Goal: Transaction & Acquisition: Purchase product/service

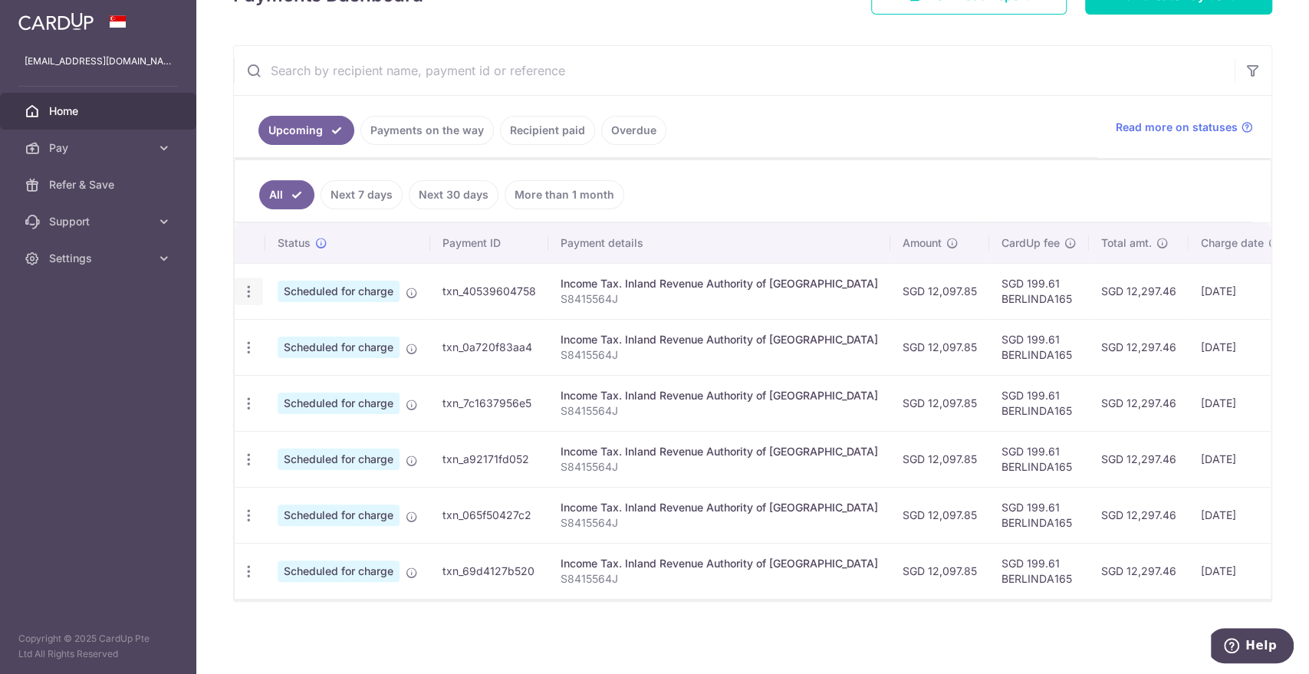
click at [249, 287] on icon "button" at bounding box center [249, 292] width 16 height 16
click at [314, 324] on span "Update payment" at bounding box center [330, 333] width 104 height 18
radio input "true"
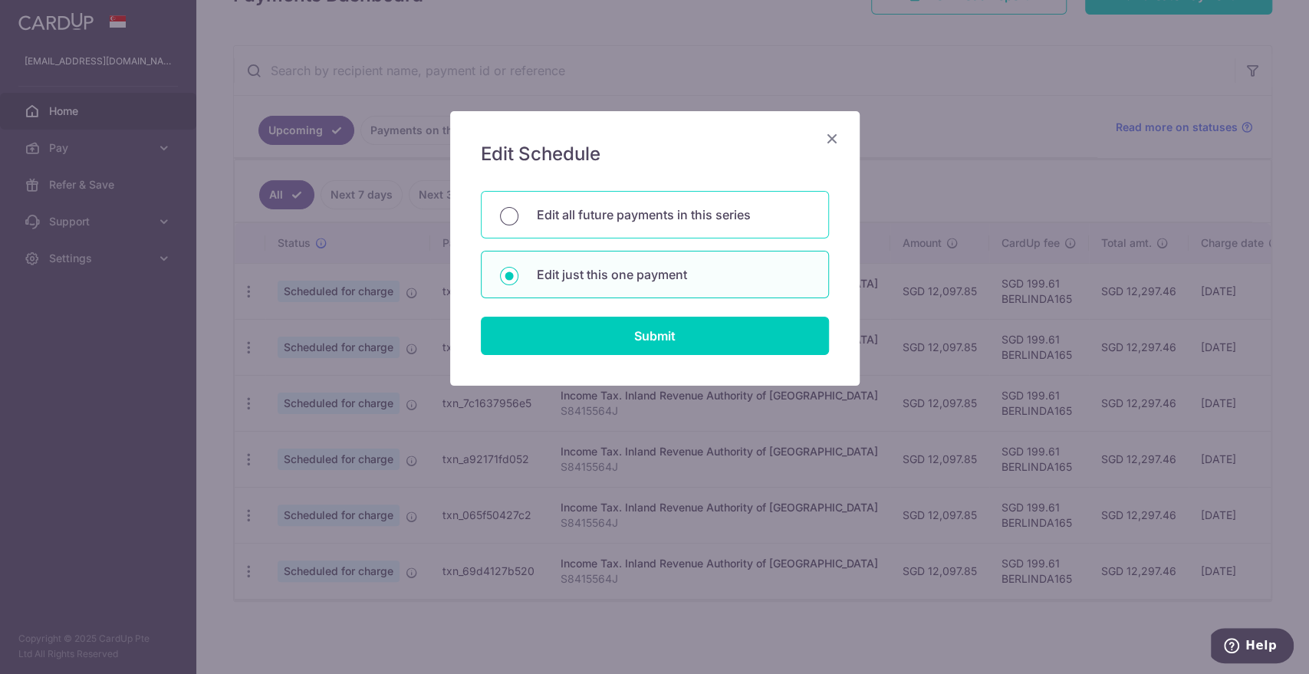
click at [507, 225] on input "Edit all future payments in this series" at bounding box center [509, 216] width 18 height 18
radio input "true"
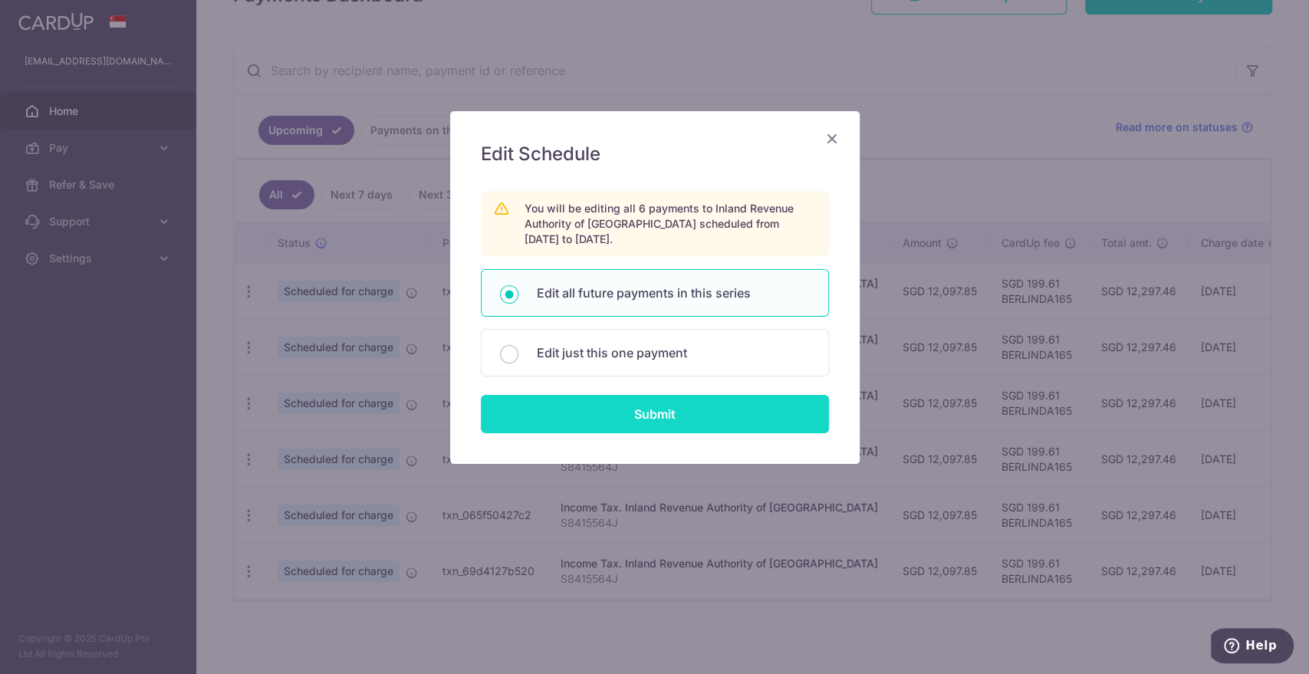
click at [634, 410] on input "Submit" at bounding box center [655, 414] width 348 height 38
radio input "true"
type input "12,097.85"
type input "S8415564J"
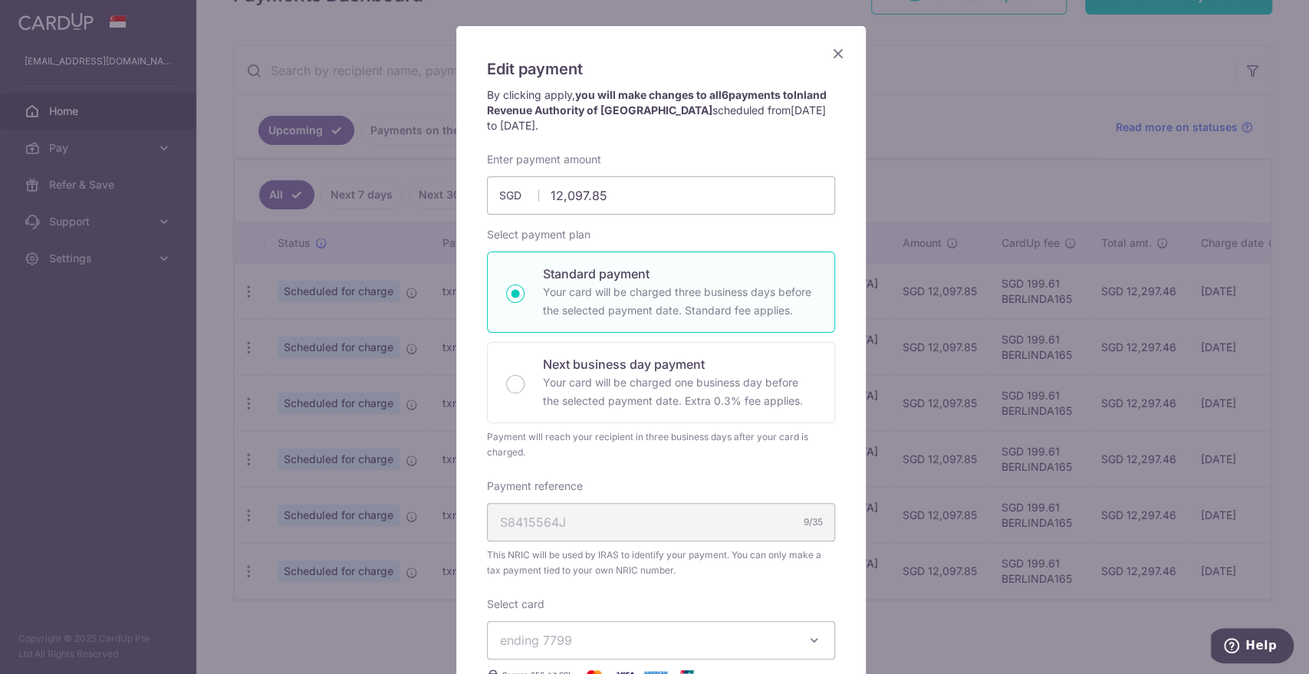
scroll to position [255, 0]
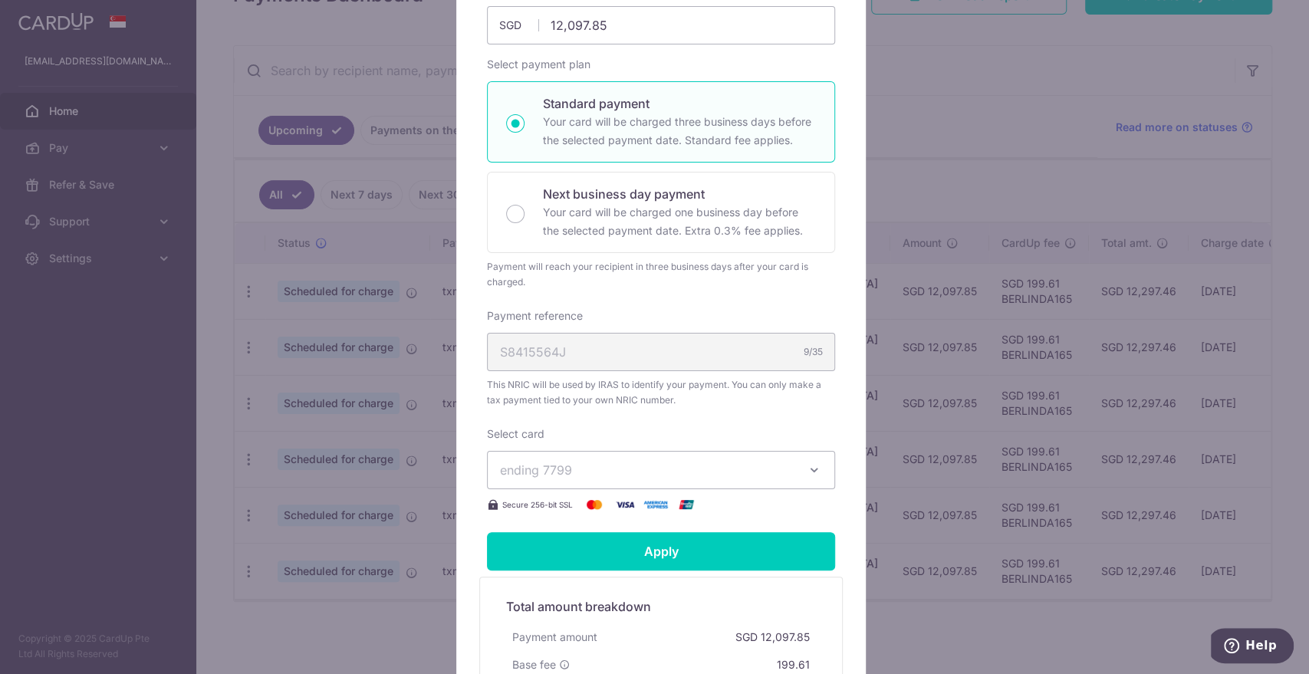
click at [536, 456] on button "ending 7799" at bounding box center [661, 470] width 348 height 38
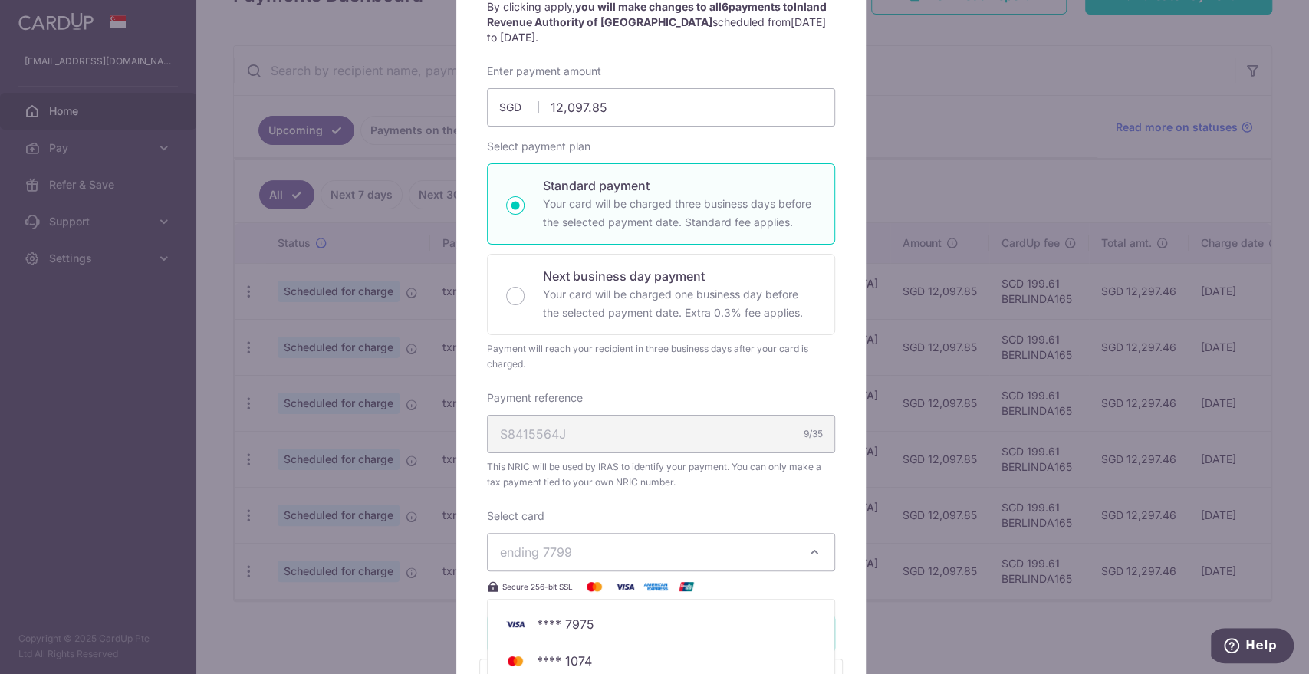
scroll to position [0, 0]
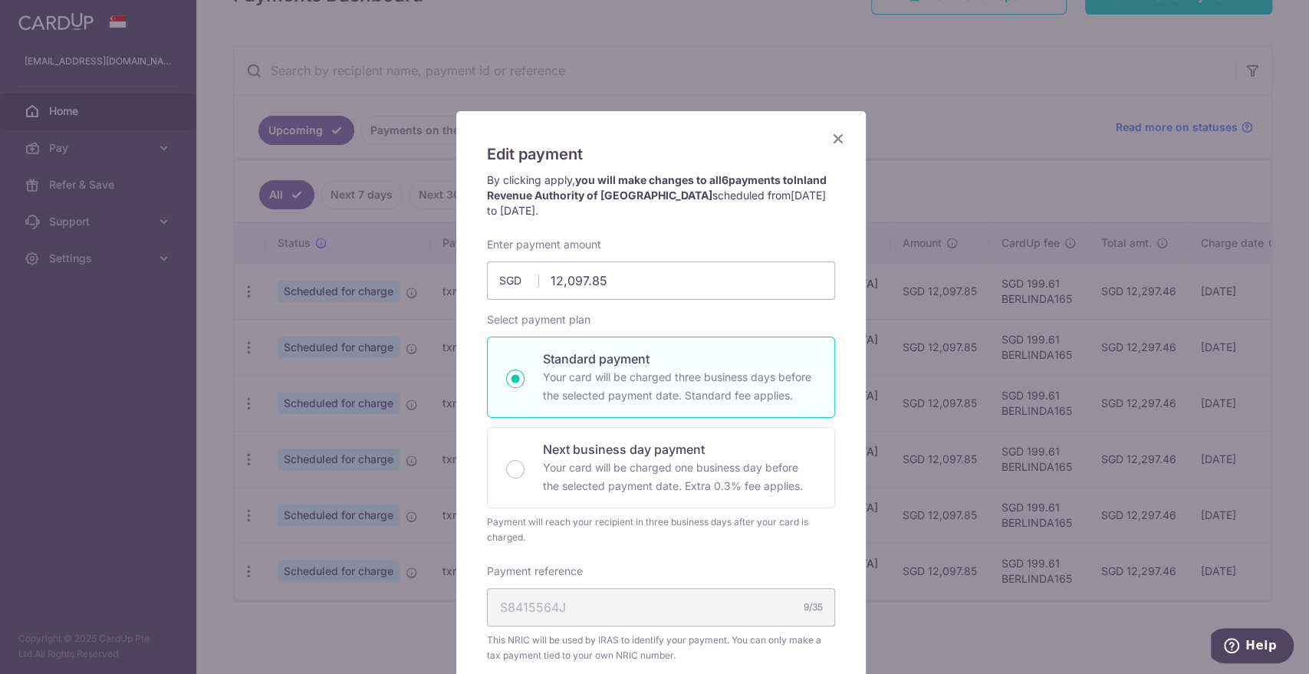
click at [755, 209] on p "By clicking apply, you will make changes to all 6 payments to Inland Revenue Au…" at bounding box center [661, 196] width 348 height 46
click at [829, 140] on icon "Close" at bounding box center [838, 138] width 18 height 19
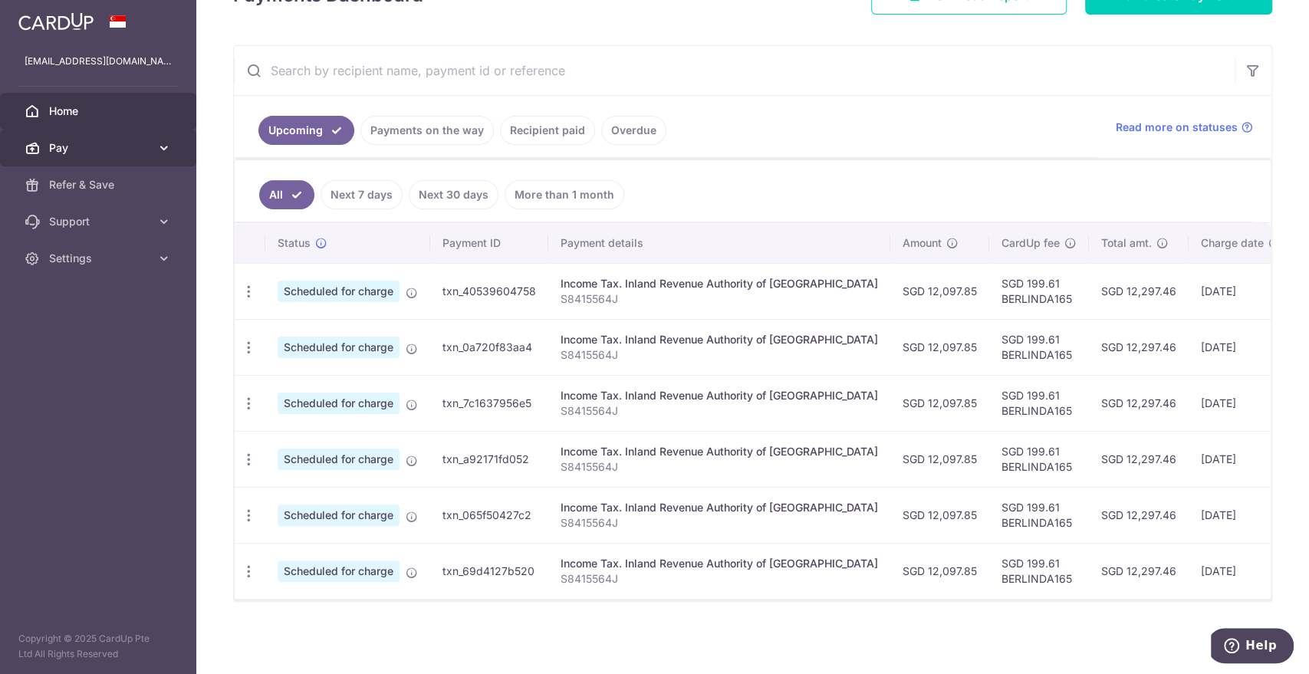
click at [87, 142] on span "Pay" at bounding box center [99, 147] width 101 height 15
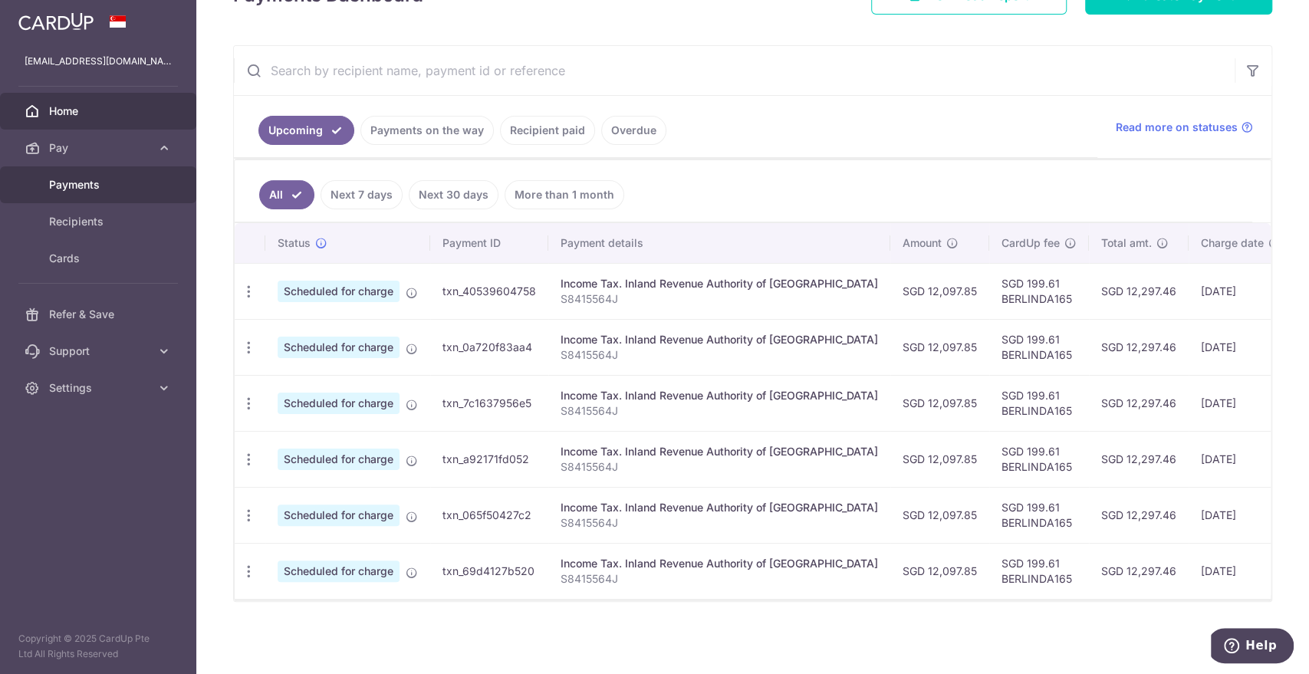
click at [74, 184] on span "Payments" at bounding box center [99, 184] width 101 height 15
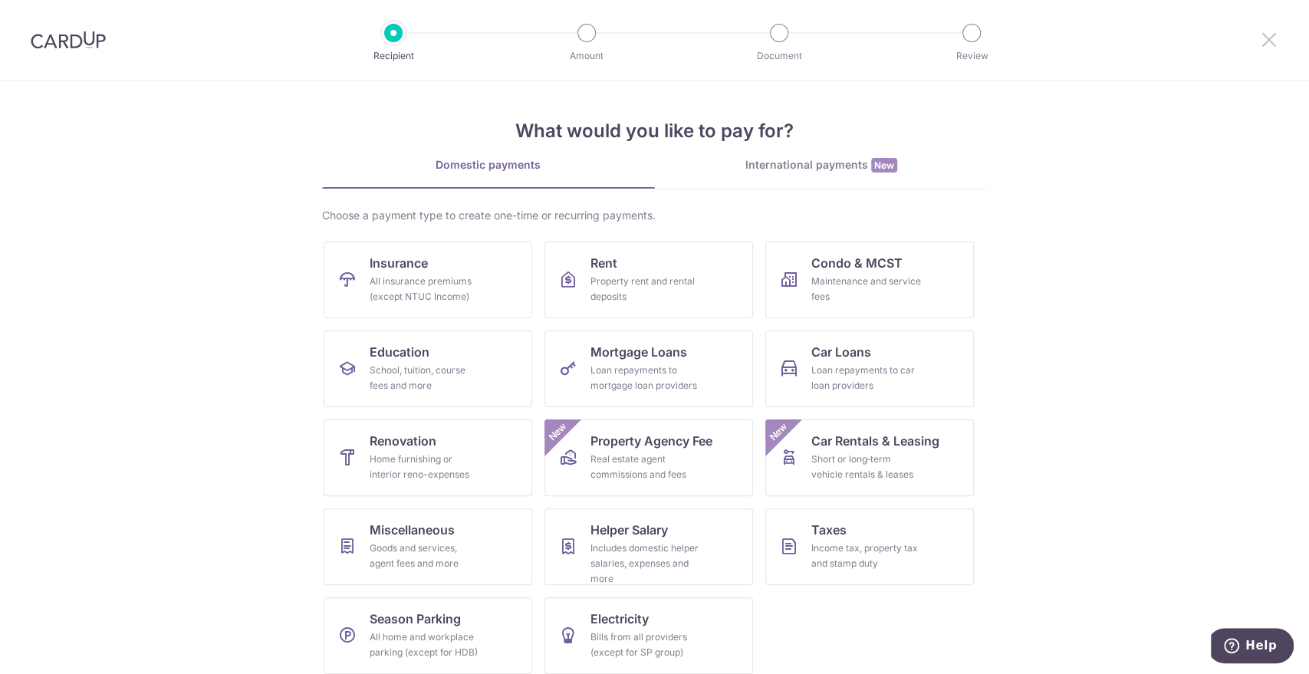
click at [1266, 38] on icon at bounding box center [1269, 39] width 18 height 19
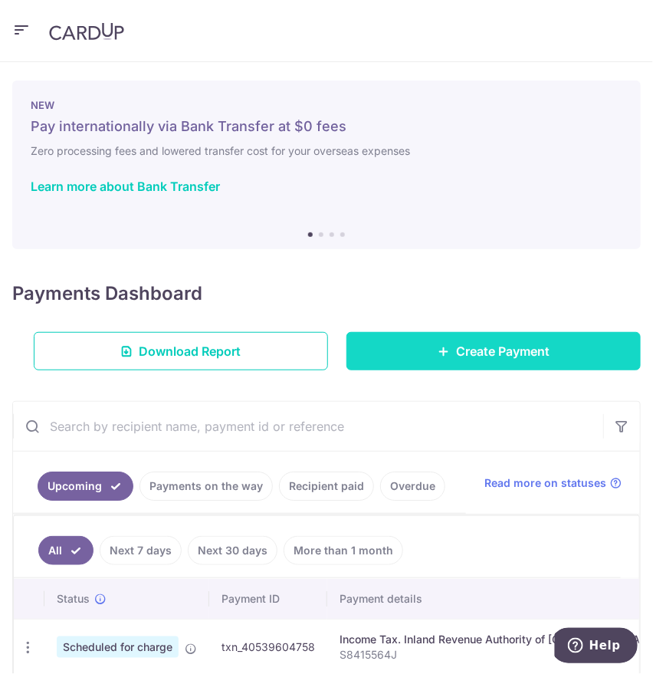
click at [440, 360] on link "Create Payment" at bounding box center [494, 351] width 294 height 38
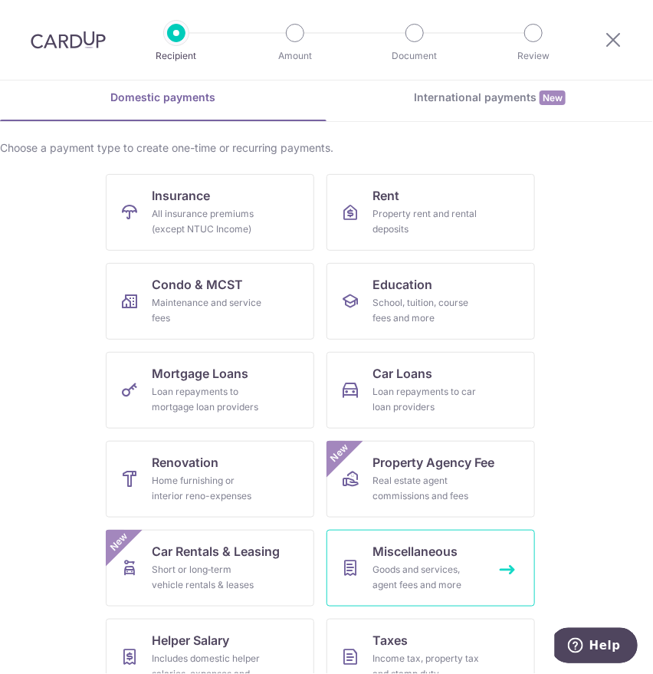
scroll to position [189, 0]
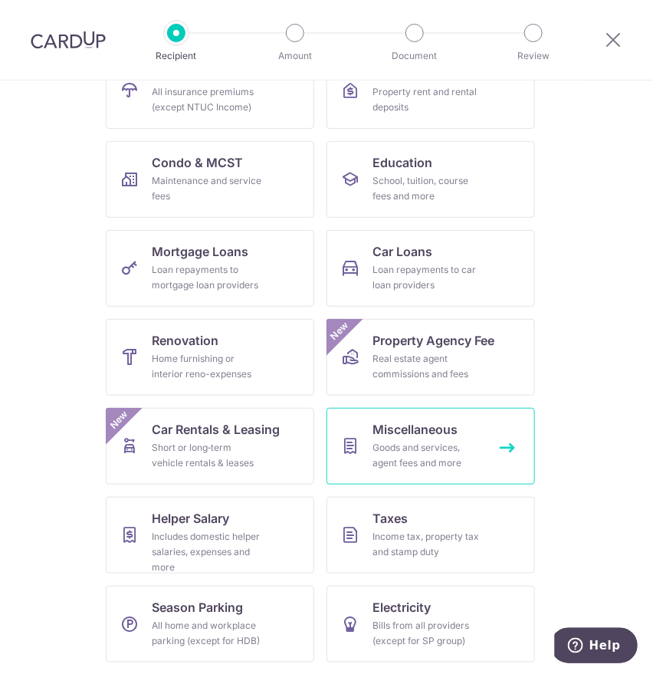
click at [362, 458] on link "Miscellaneous Goods and services, agent fees and more" at bounding box center [431, 446] width 209 height 77
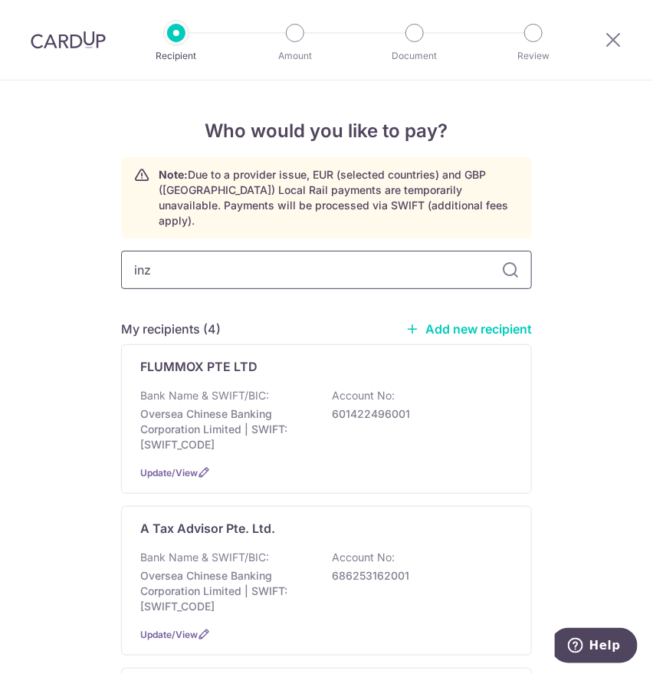
type input "inzy"
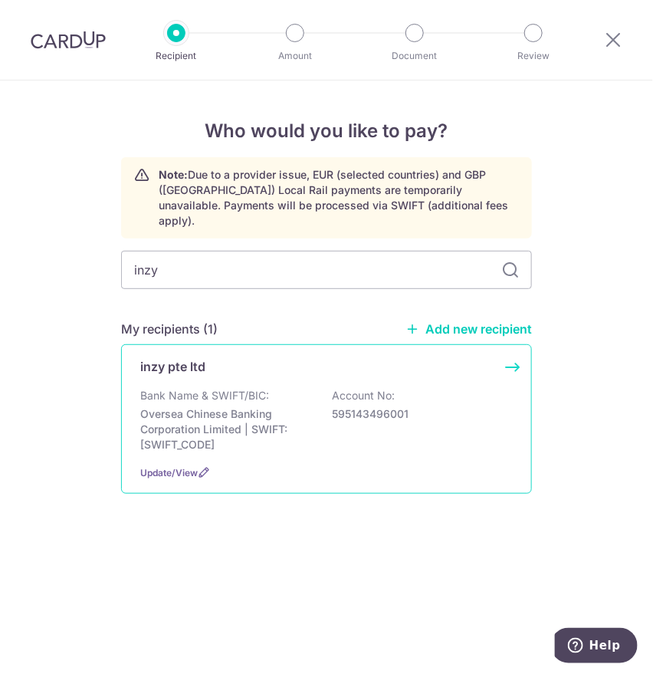
click at [179, 420] on p "Oversea Chinese Banking Corporation Limited | SWIFT: [SWIFT_CODE]" at bounding box center [226, 429] width 172 height 46
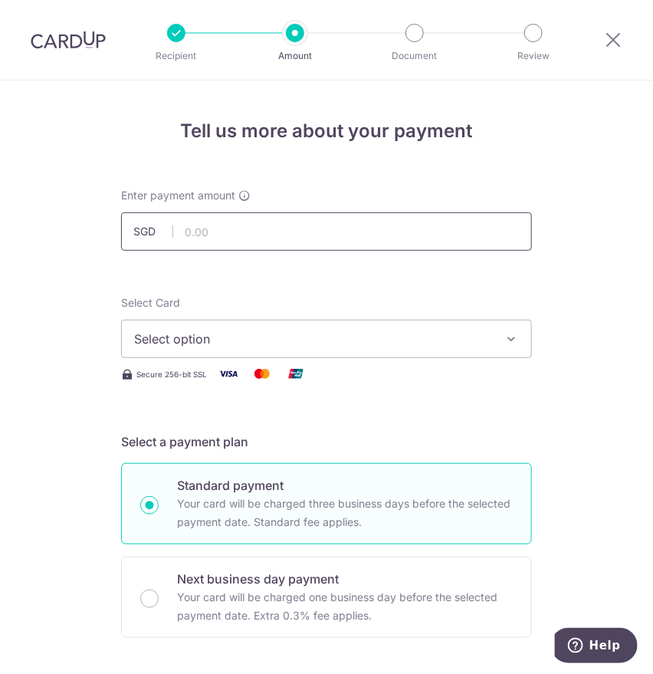
click at [192, 232] on input "text" at bounding box center [326, 231] width 411 height 38
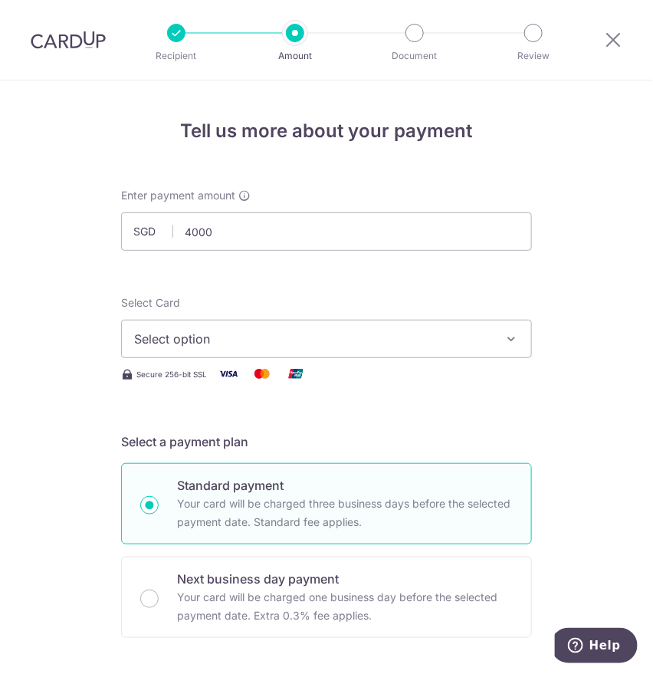
type input "4,000.00"
click at [163, 347] on span "Select option" at bounding box center [312, 339] width 357 height 18
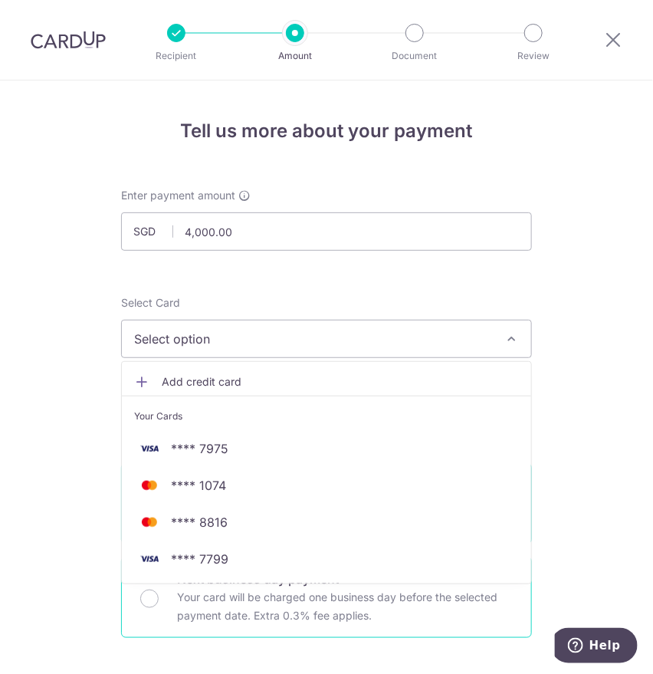
scroll to position [170, 0]
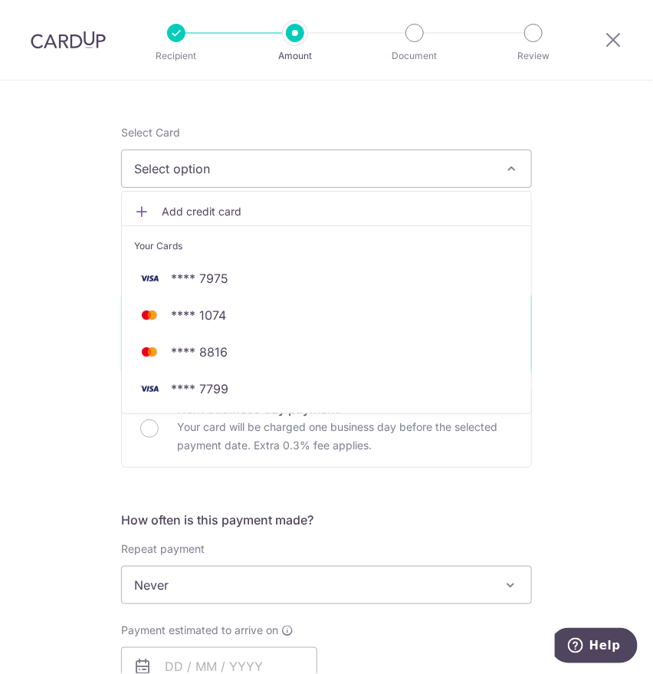
click at [180, 213] on span "Add credit card" at bounding box center [340, 211] width 357 height 15
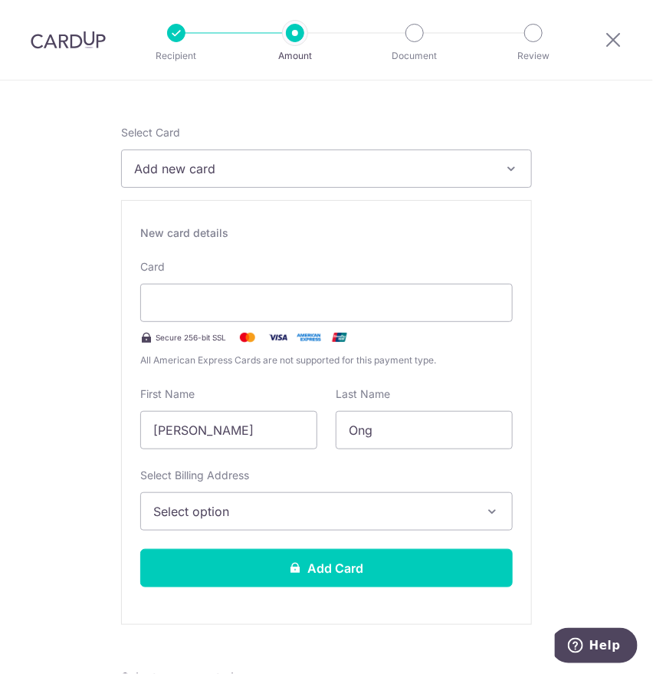
click at [167, 512] on span "Select option" at bounding box center [312, 511] width 319 height 18
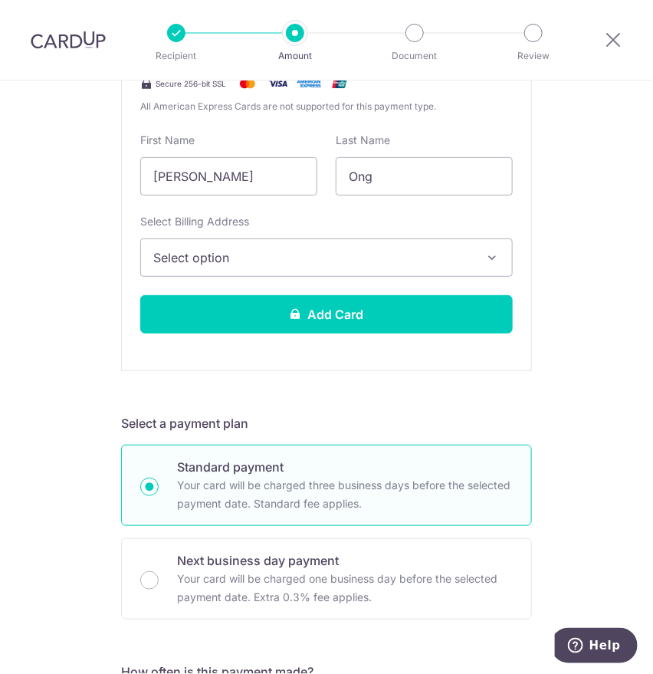
scroll to position [426, 0]
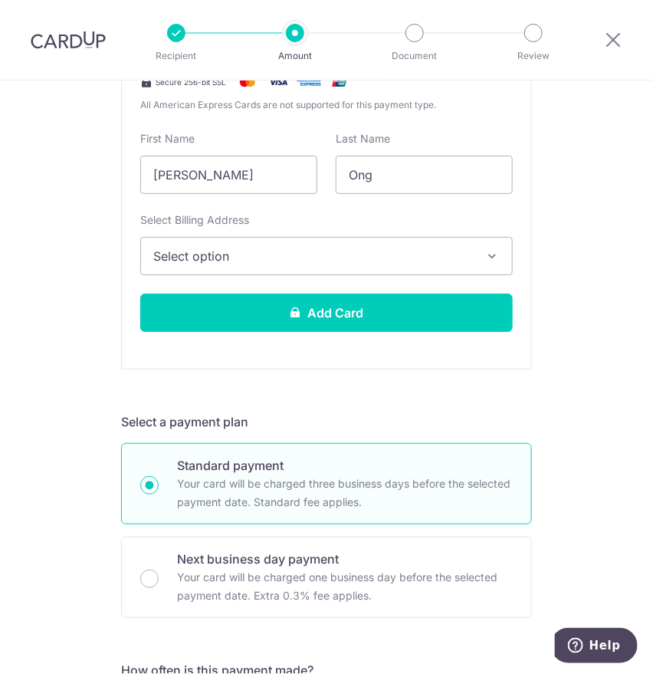
click at [169, 251] on span "Select option" at bounding box center [312, 256] width 319 height 18
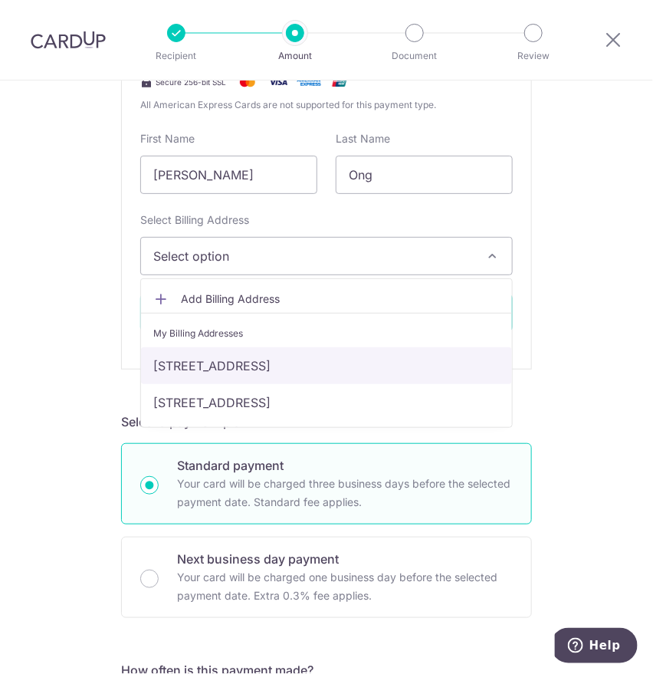
click at [221, 363] on link "24 Serangoon Garden Terrace, Singapore, Singapore, Singapore-554447" at bounding box center [326, 365] width 371 height 37
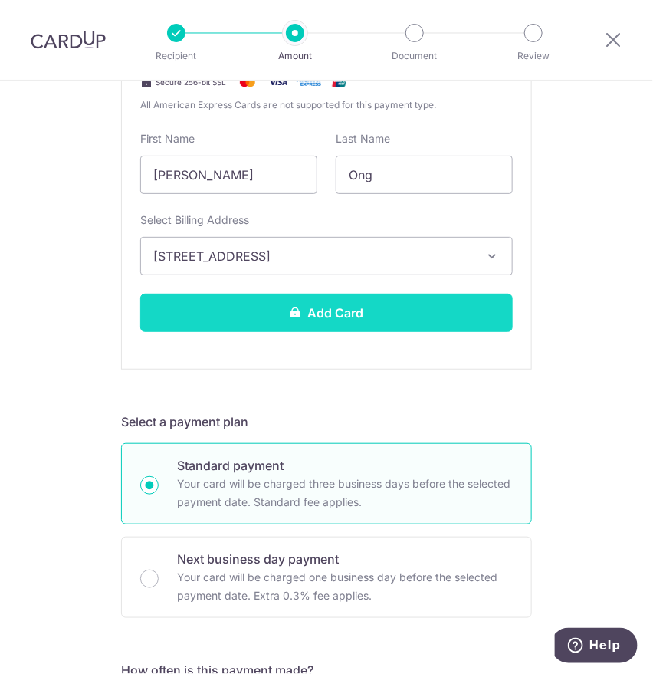
click at [324, 301] on button "Add Card" at bounding box center [326, 313] width 373 height 38
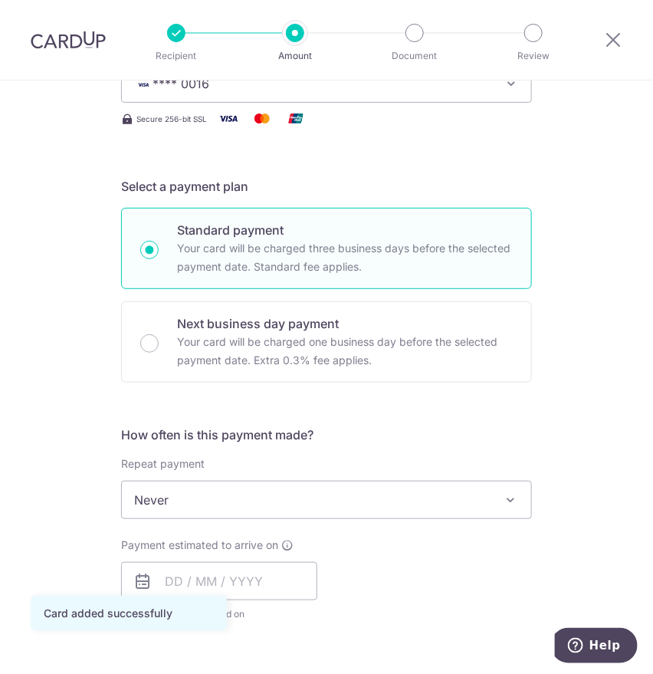
scroll to position [340, 0]
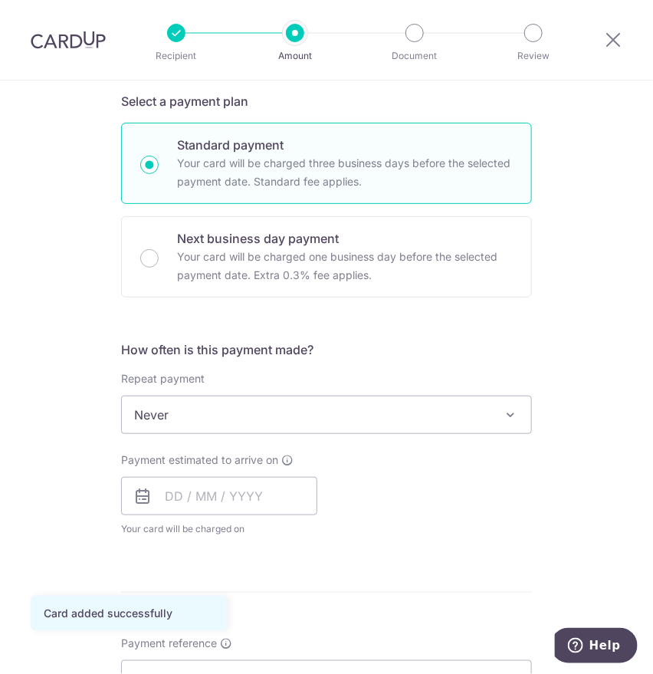
click at [160, 418] on span "Never" at bounding box center [326, 414] width 409 height 37
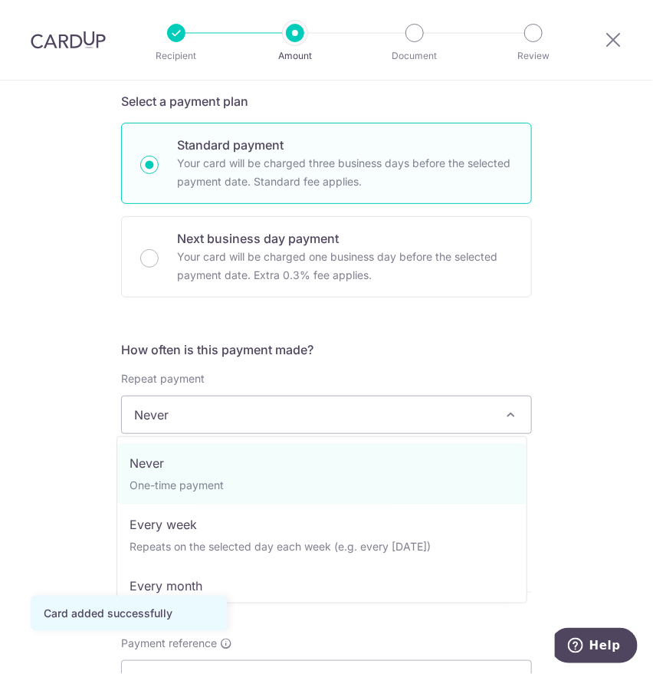
click at [160, 418] on span "Never" at bounding box center [326, 414] width 409 height 37
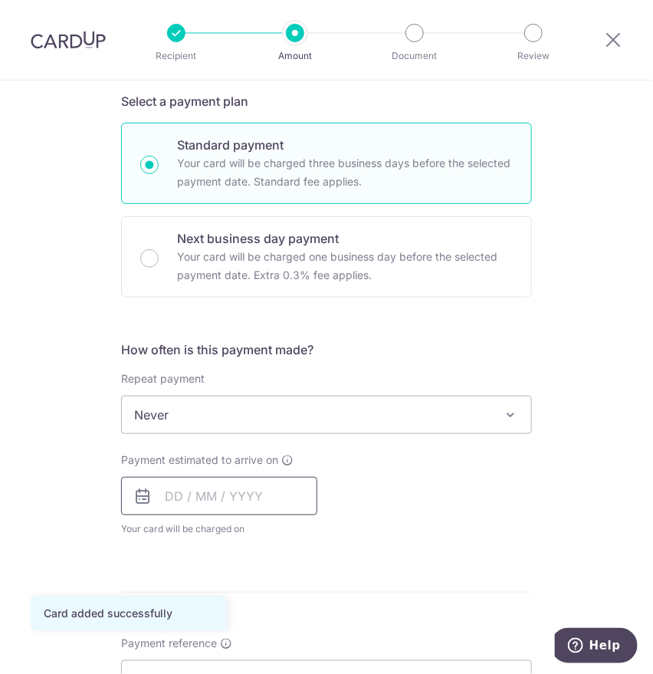
click at [168, 497] on input "text" at bounding box center [219, 496] width 196 height 38
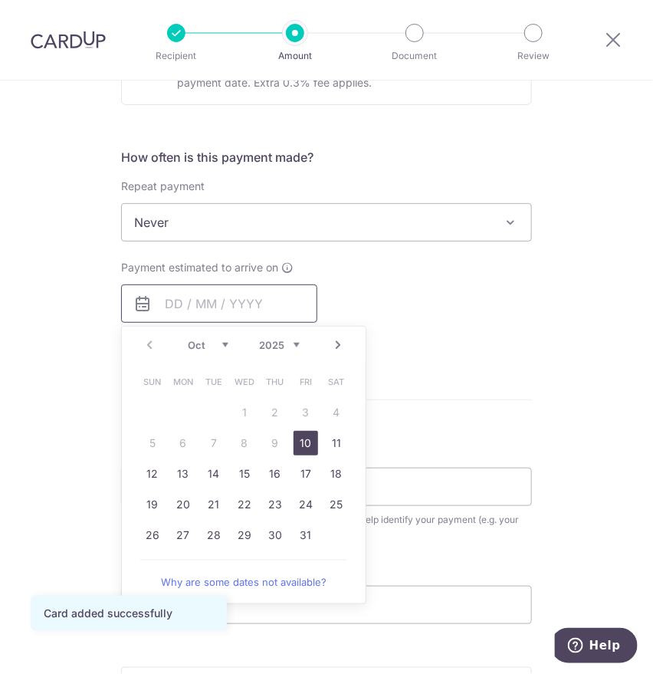
scroll to position [596, 0]
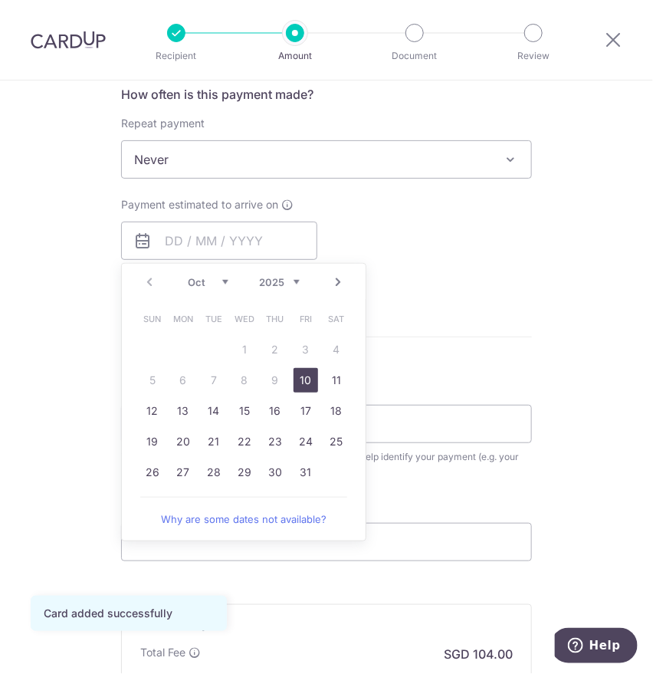
click at [302, 383] on link "10" at bounding box center [306, 380] width 25 height 25
type input "10/10/2025"
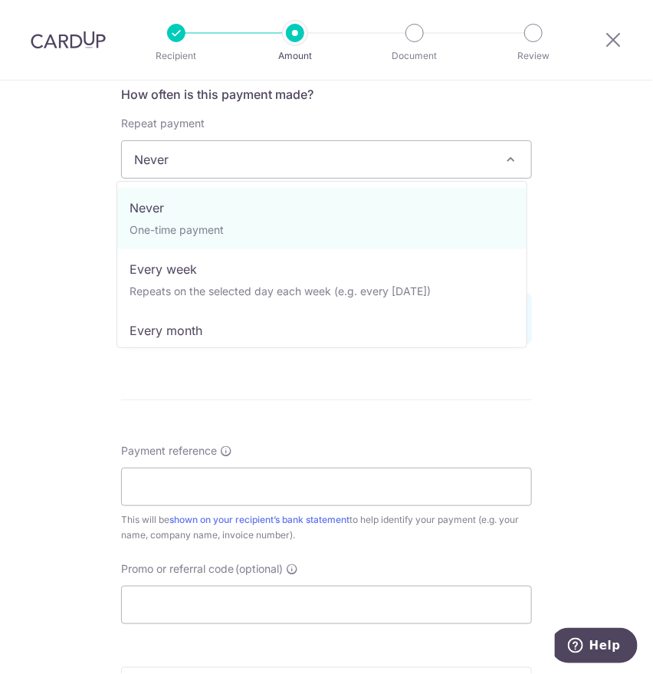
click at [153, 155] on span "Never" at bounding box center [326, 159] width 409 height 37
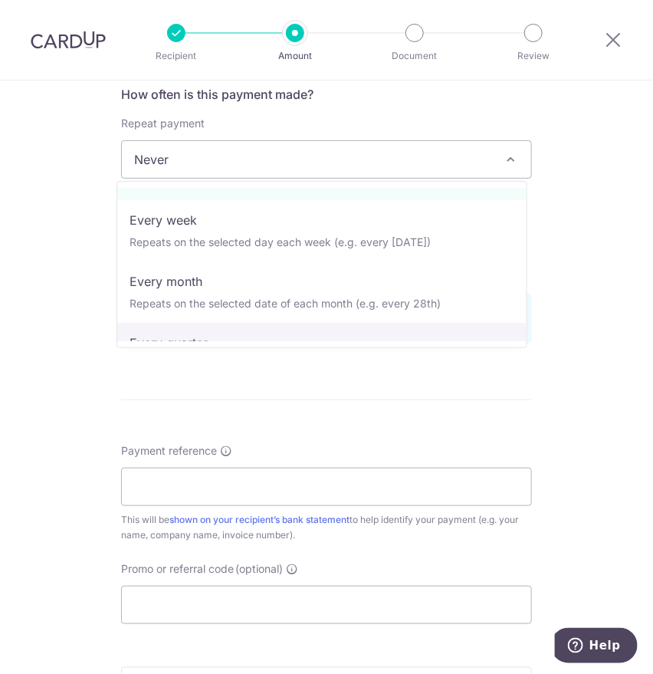
scroll to position [85, 0]
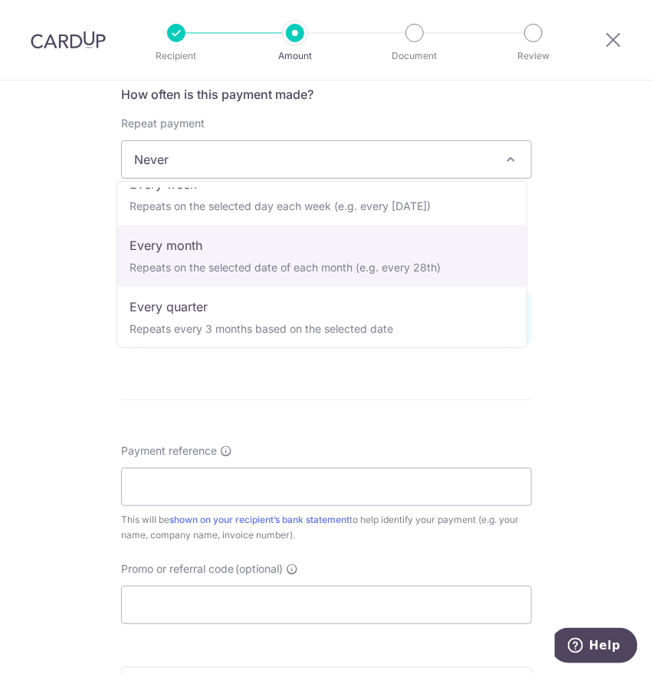
select select "3"
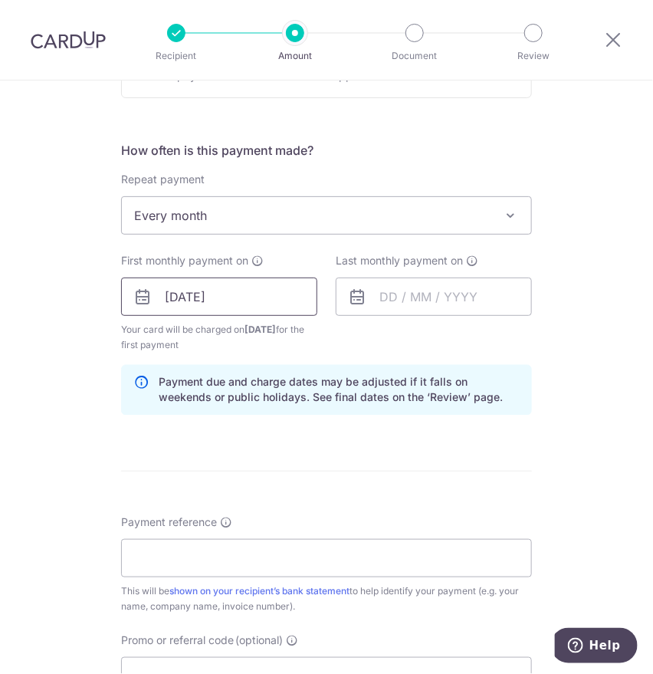
scroll to position [511, 0]
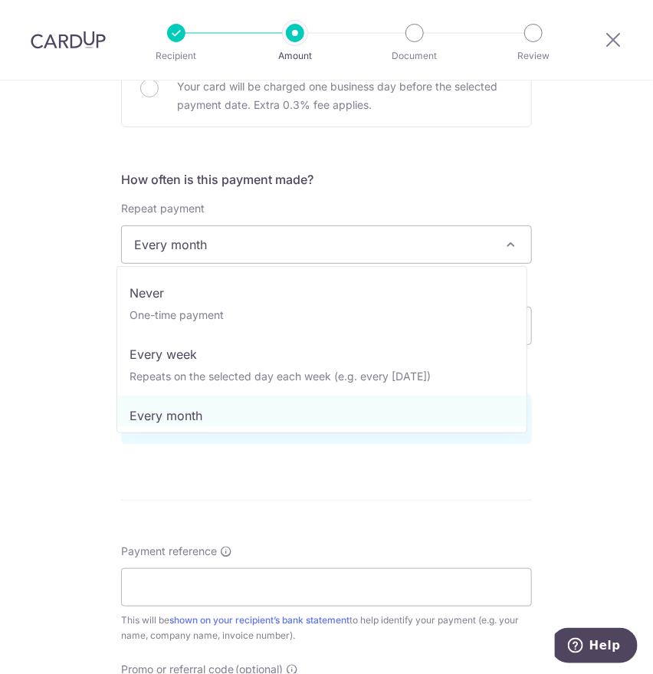
click at [155, 247] on span "Every month" at bounding box center [326, 244] width 409 height 37
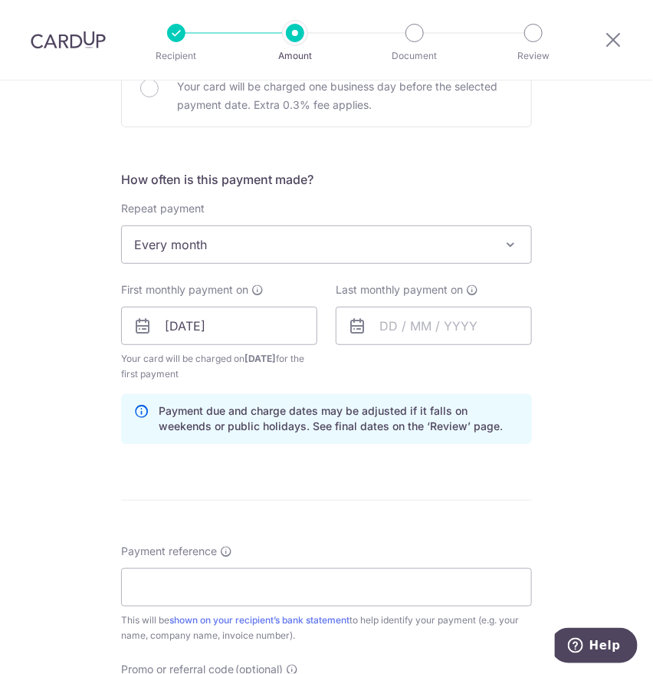
click at [81, 302] on div "Tell us more about your payment Enter payment amount SGD 4,000.00 4000.00 Card …" at bounding box center [326, 306] width 653 height 1472
click at [374, 324] on input "text" at bounding box center [434, 326] width 196 height 38
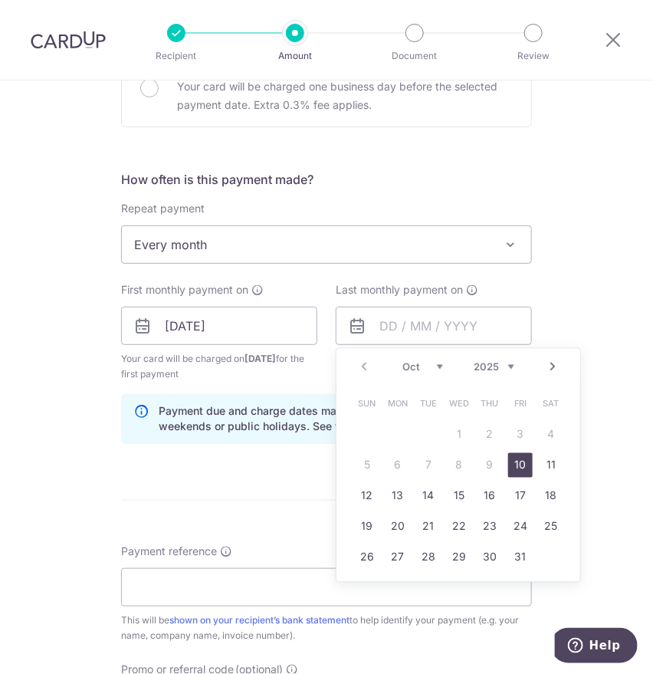
click at [553, 367] on link "Next" at bounding box center [553, 367] width 18 height 18
click at [448, 552] on link "31" at bounding box center [459, 557] width 25 height 25
type input "31/12/2025"
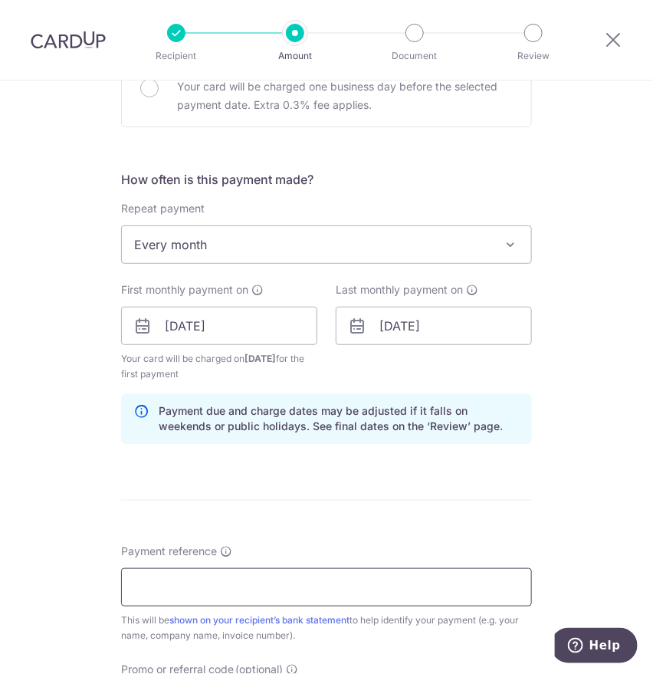
click at [163, 589] on input "Payment reference" at bounding box center [326, 587] width 411 height 38
type input "Ber admin fee"
click at [67, 549] on div "Tell us more about your payment Enter payment amount SGD 4,000.00 4000.00 Card …" at bounding box center [326, 306] width 653 height 1472
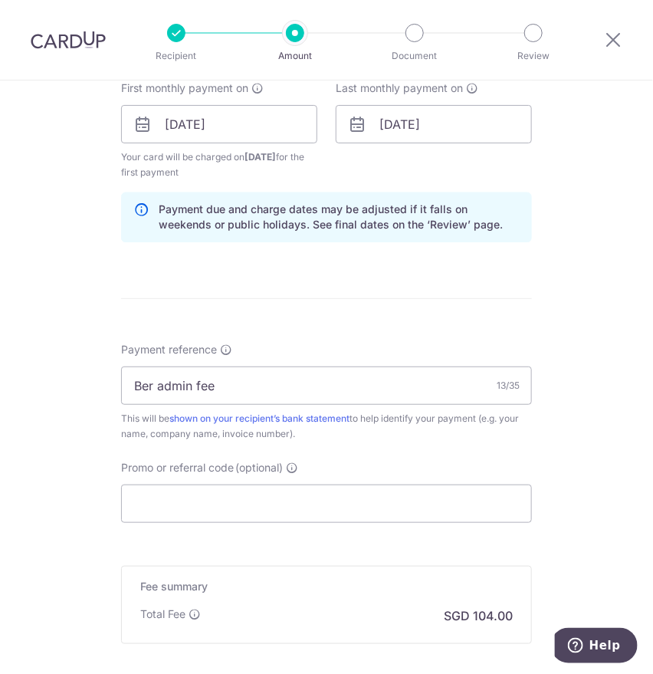
scroll to position [767, 0]
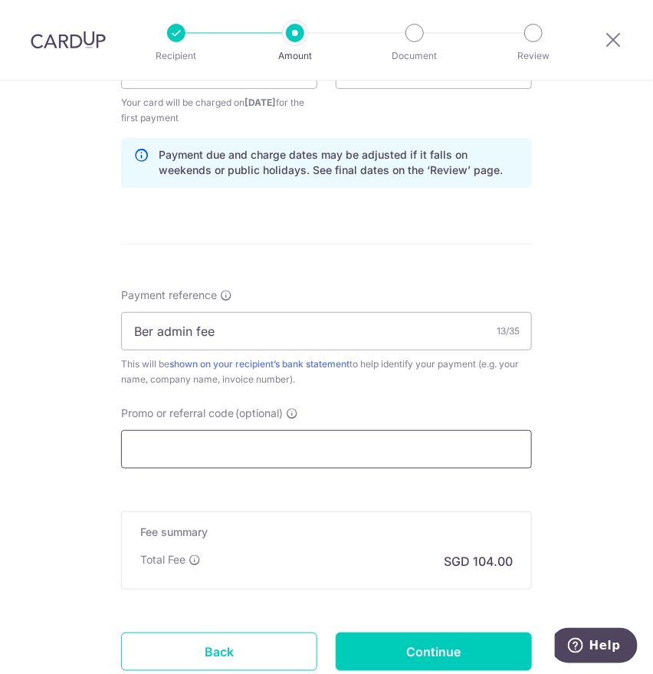
click at [161, 452] on input "Promo or referral code (optional)" at bounding box center [326, 449] width 411 height 38
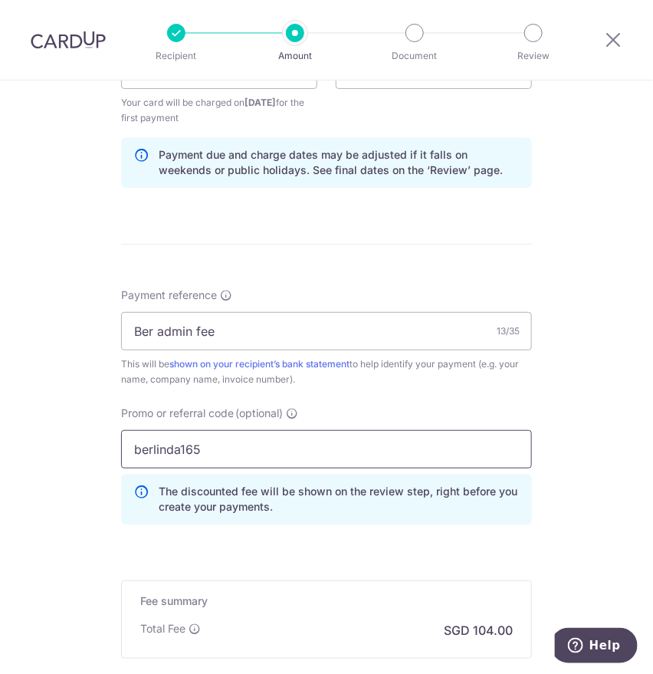
type input "berlinda165"
click at [75, 444] on div "Tell us more about your payment Enter payment amount SGD 4,000.00 4000.00 Card …" at bounding box center [326, 84] width 653 height 1541
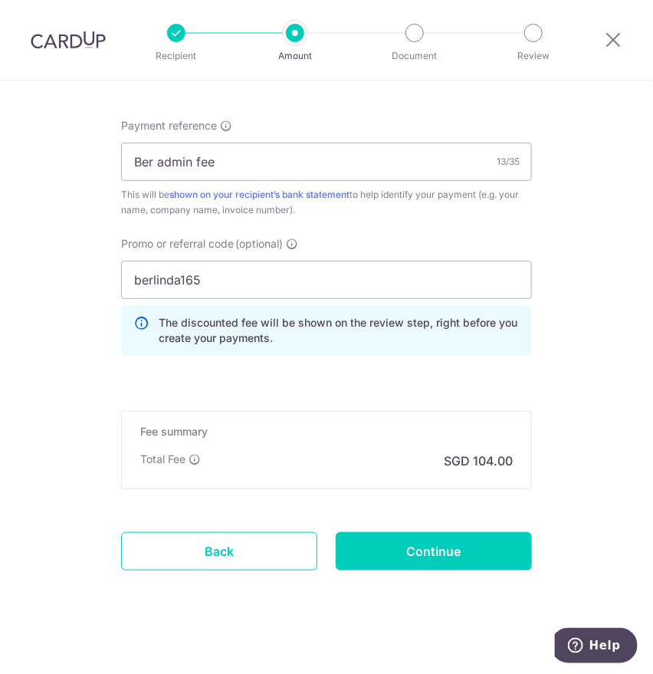
scroll to position [937, 0]
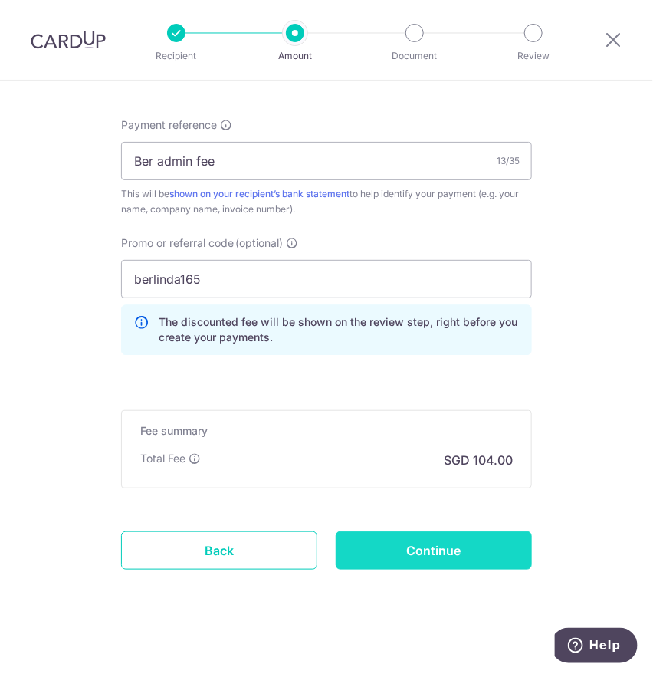
click at [450, 558] on input "Continue" at bounding box center [434, 550] width 196 height 38
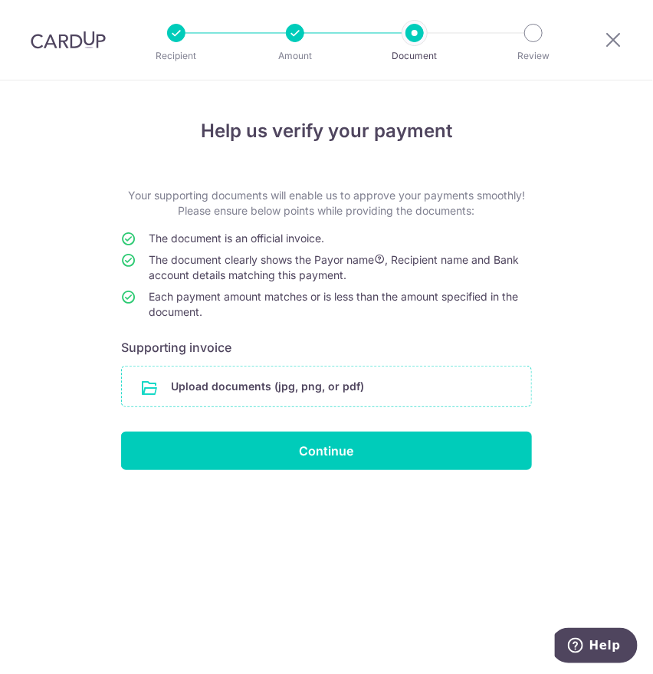
click at [232, 383] on input "file" at bounding box center [326, 387] width 409 height 40
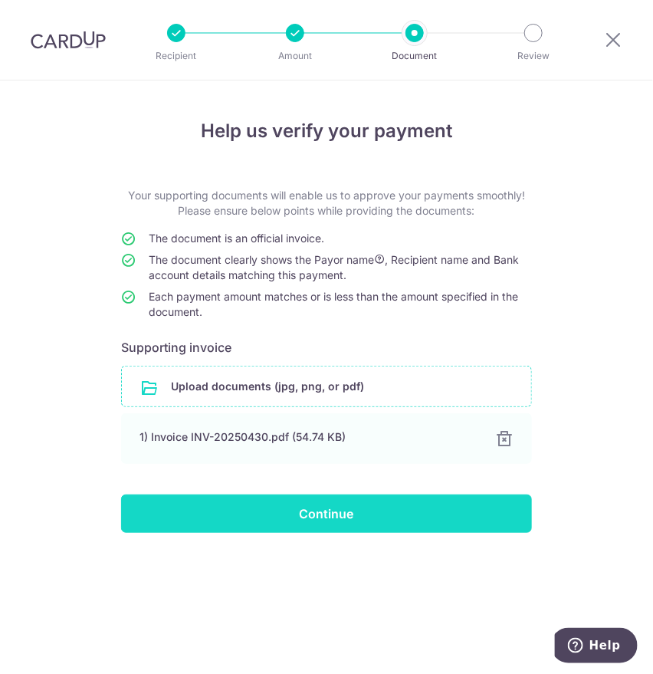
click at [285, 517] on input "Continue" at bounding box center [326, 514] width 411 height 38
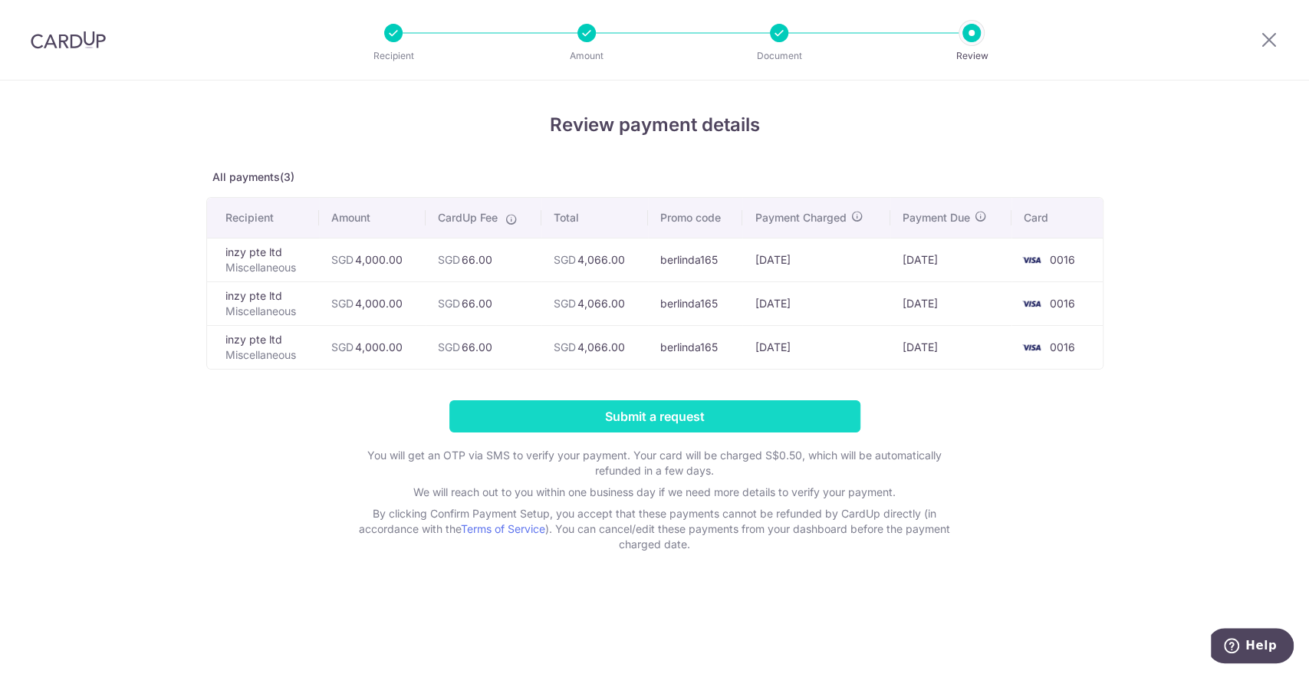
click at [647, 419] on input "Submit a request" at bounding box center [654, 416] width 411 height 32
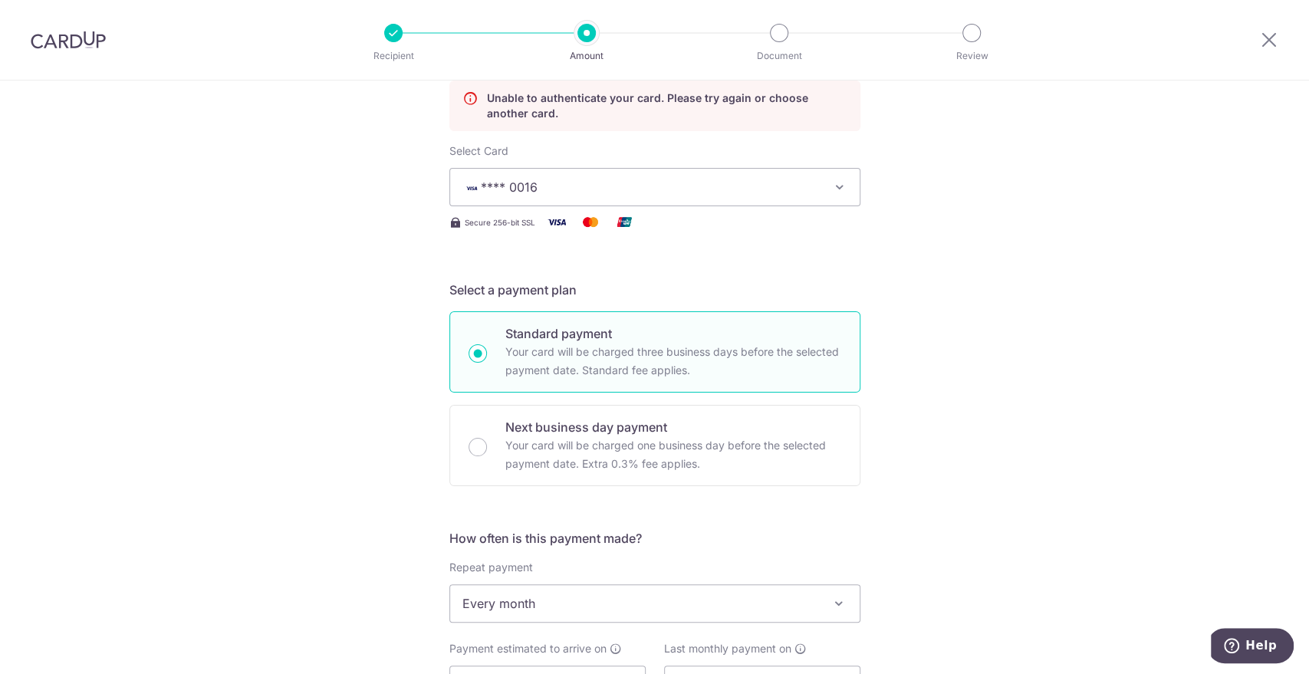
click at [176, 317] on div "Tell us more about your payment Enter payment amount SGD 4,000.00 4000.00 Unabl…" at bounding box center [654, 632] width 1309 height 1519
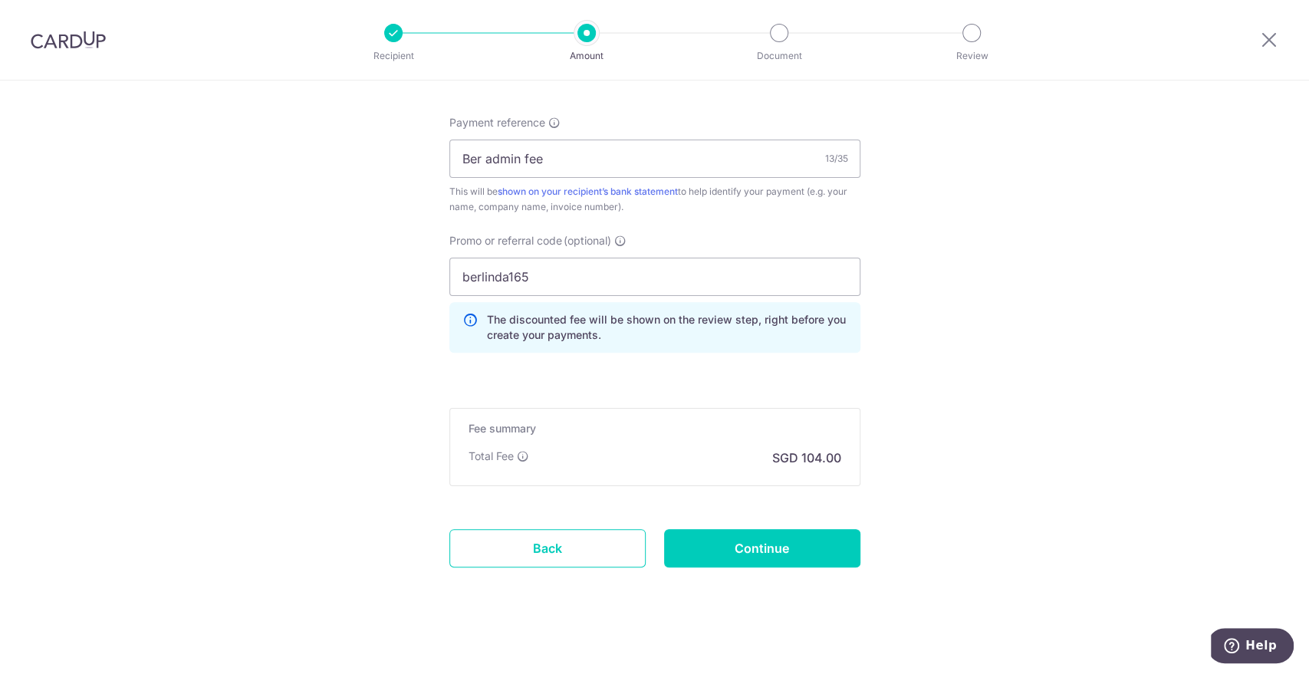
scroll to position [924, 0]
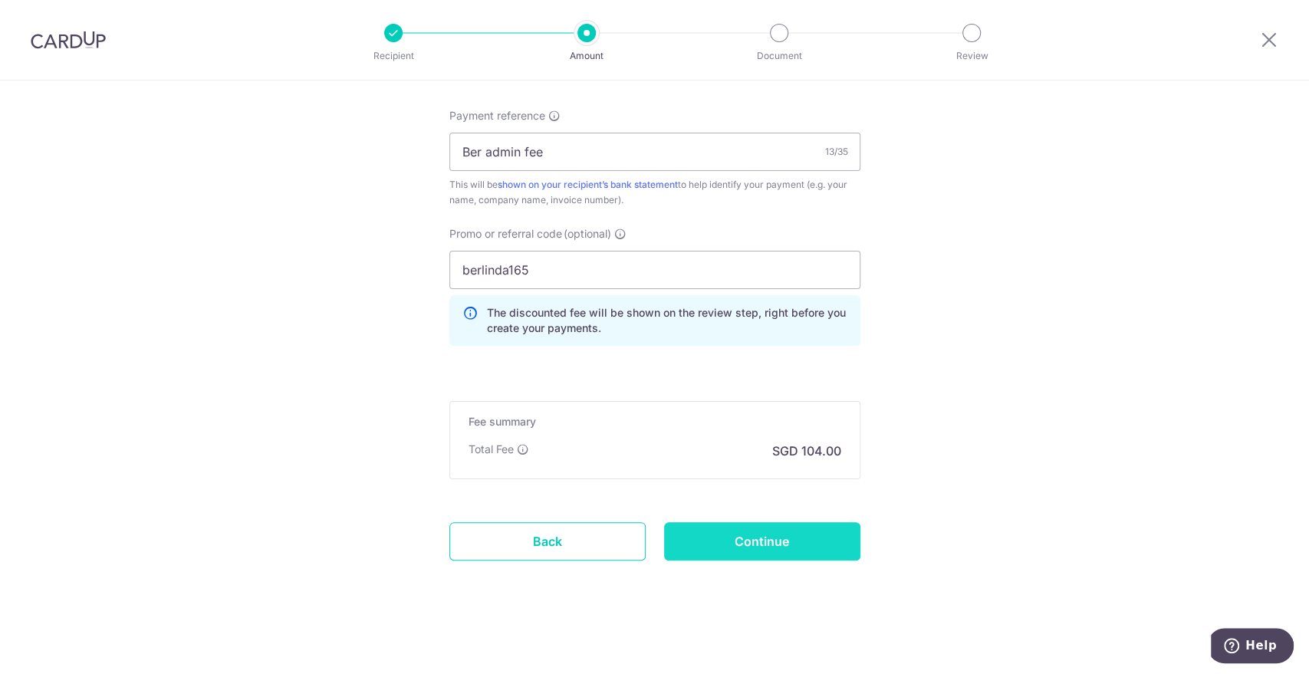
click at [762, 531] on input "Continue" at bounding box center [762, 541] width 196 height 38
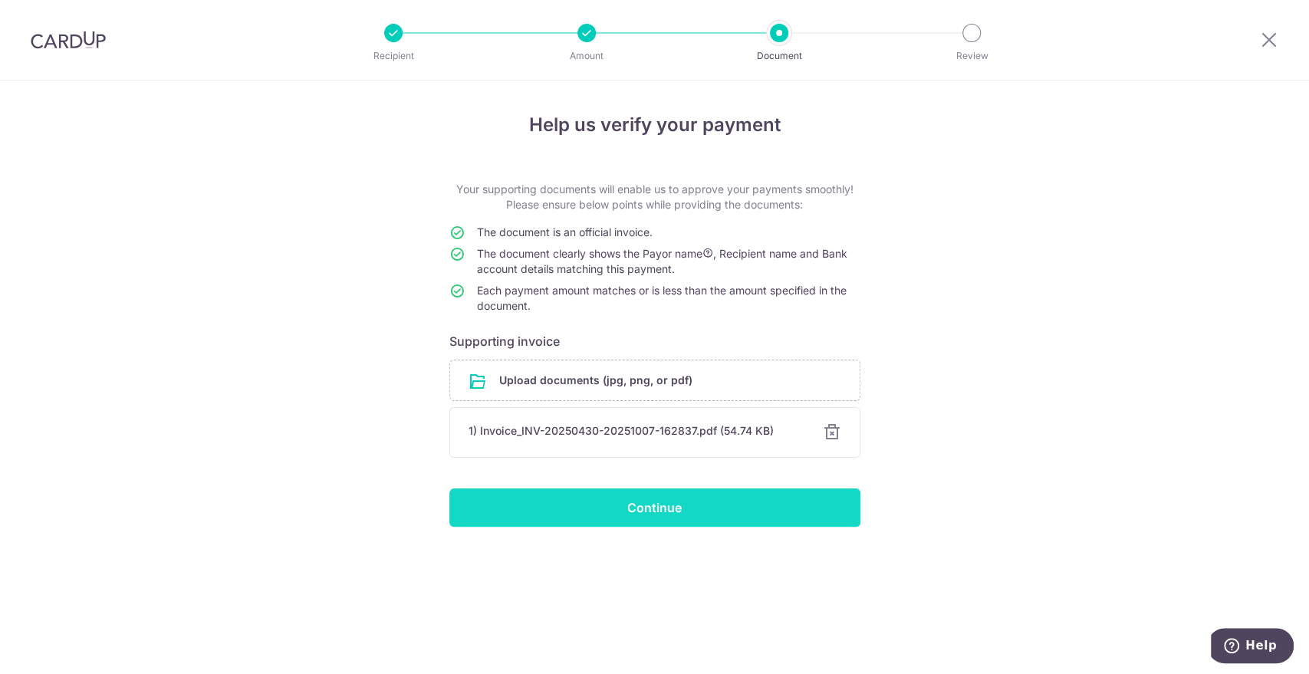
click at [633, 506] on input "Continue" at bounding box center [654, 507] width 411 height 38
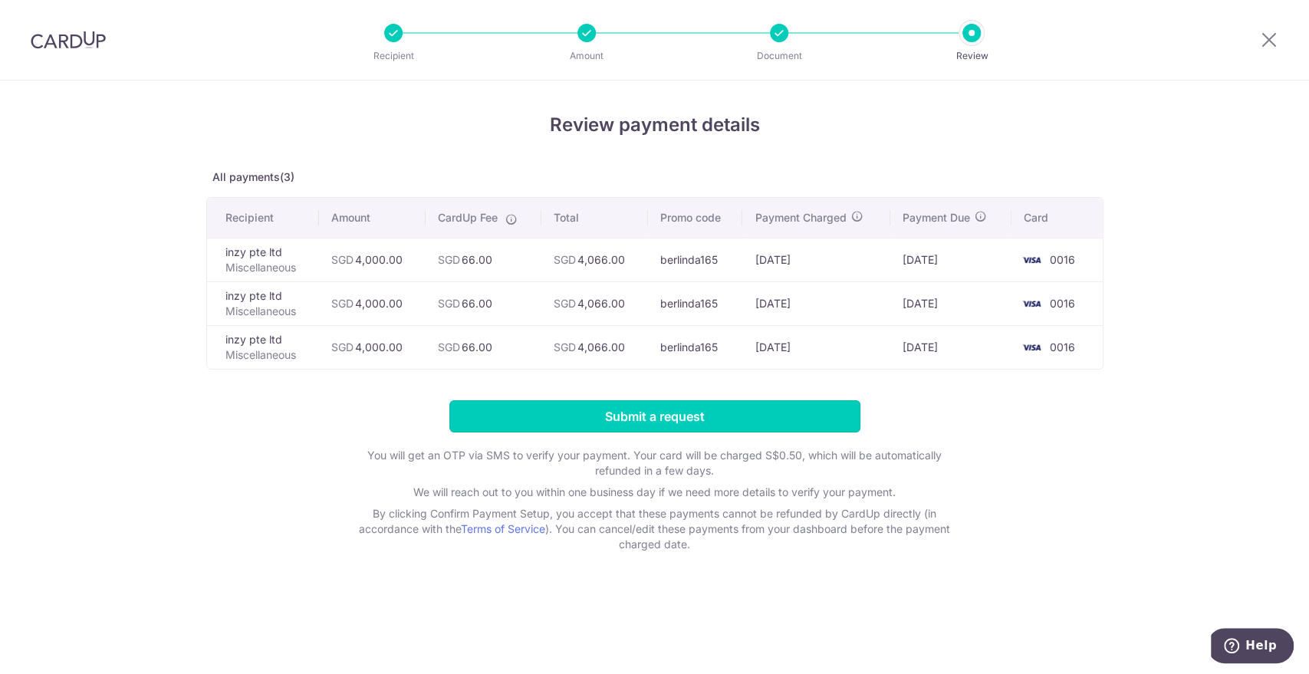
drag, startPoint x: 654, startPoint y: 419, endPoint x: 540, endPoint y: 567, distance: 187.0
click at [541, 568] on div "Review payment details All payments(3) Recipient Amount CardUp Fee Total Promo …" at bounding box center [654, 378] width 1309 height 594
click at [519, 419] on input "Submit a request" at bounding box center [654, 416] width 411 height 32
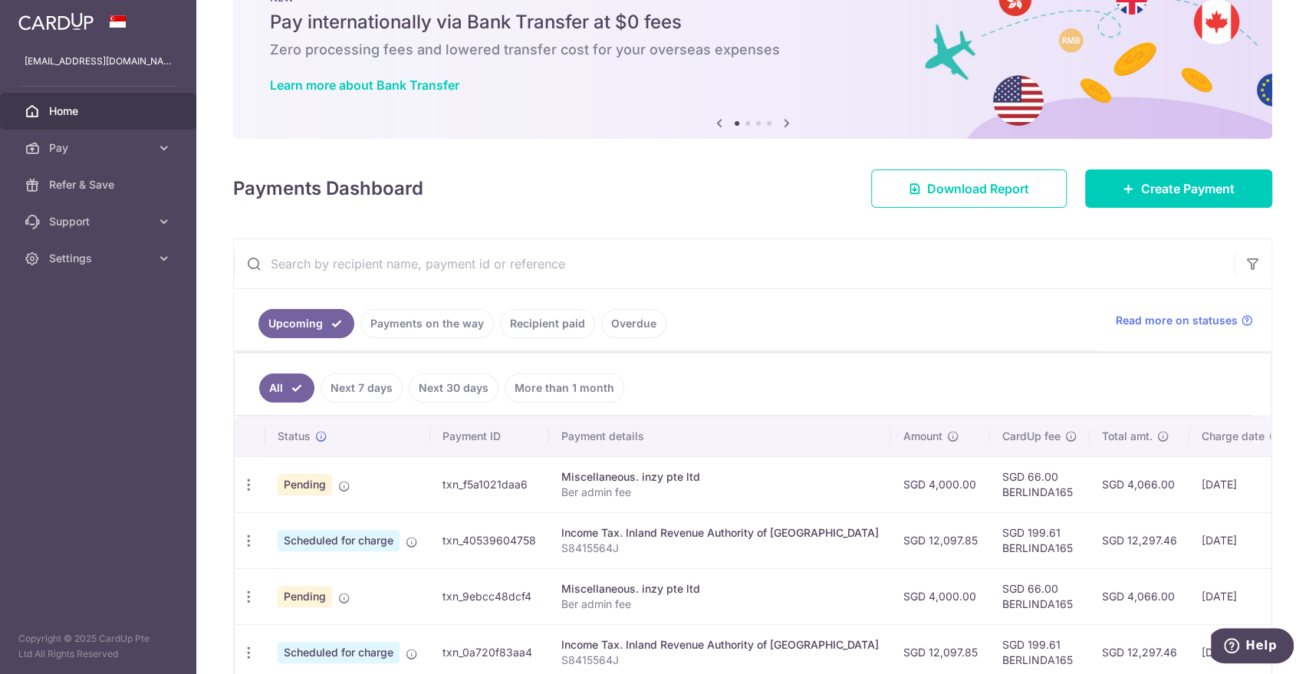
scroll to position [170, 0]
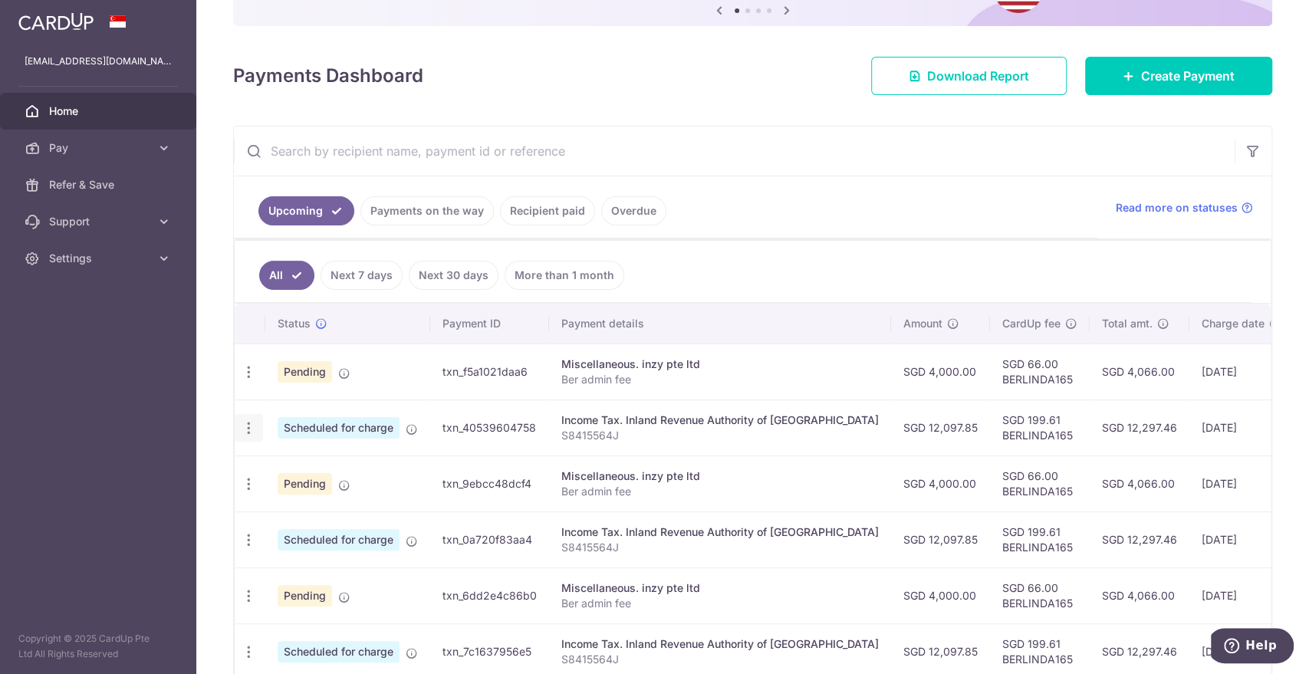
click at [245, 425] on icon "button" at bounding box center [249, 428] width 16 height 16
click at [340, 469] on span "Update payment" at bounding box center [330, 470] width 104 height 18
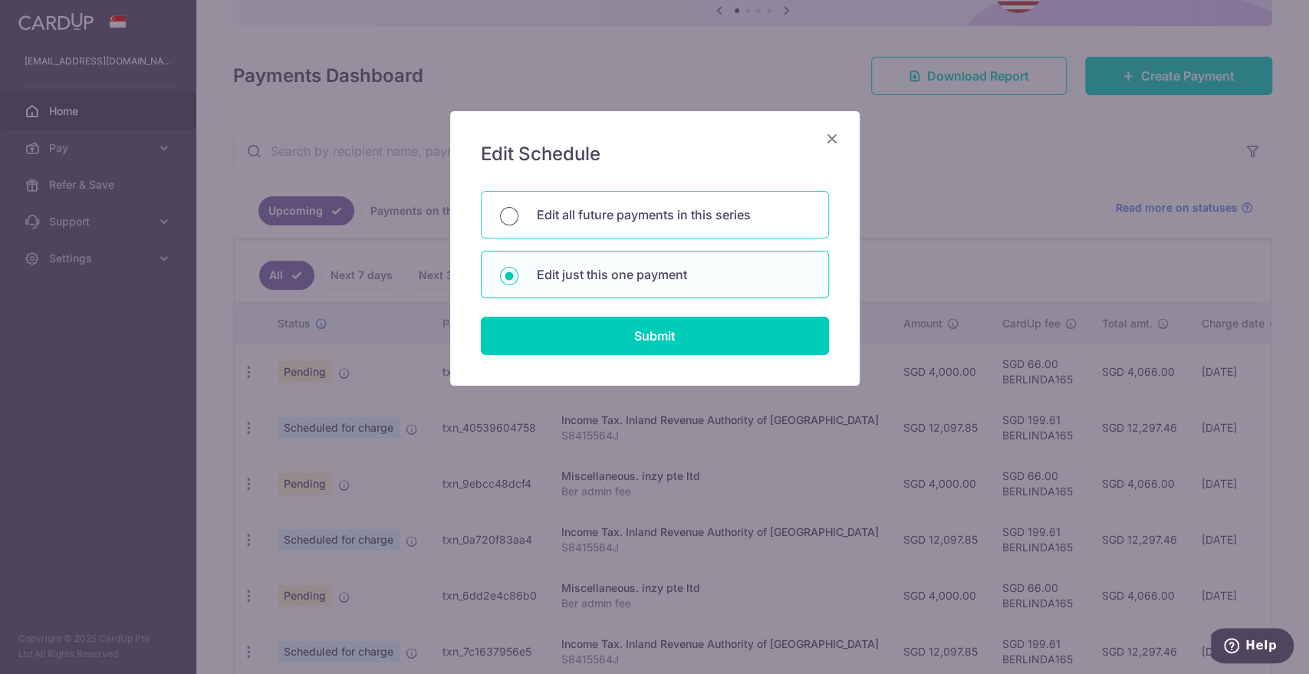
click at [508, 218] on input "Edit all future payments in this series" at bounding box center [509, 216] width 18 height 18
radio input "true"
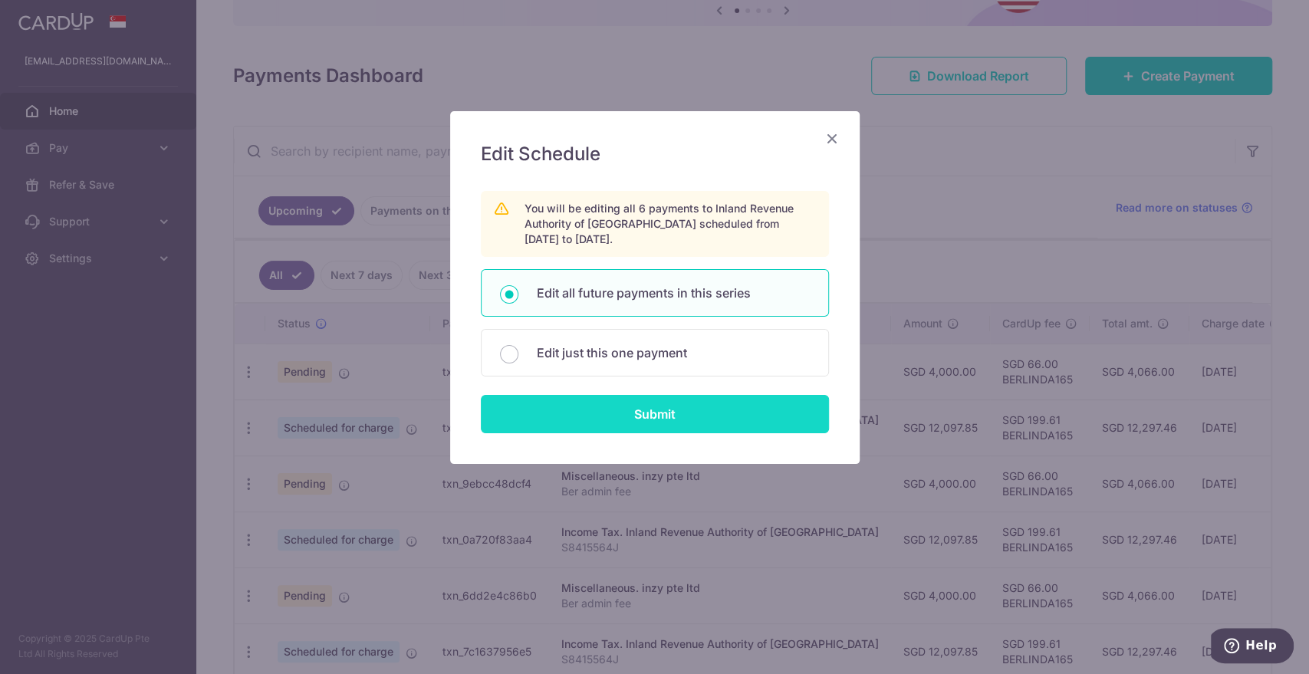
click at [564, 409] on input "Submit" at bounding box center [655, 414] width 348 height 38
radio input "true"
type input "12,097.85"
type input "S8415564J"
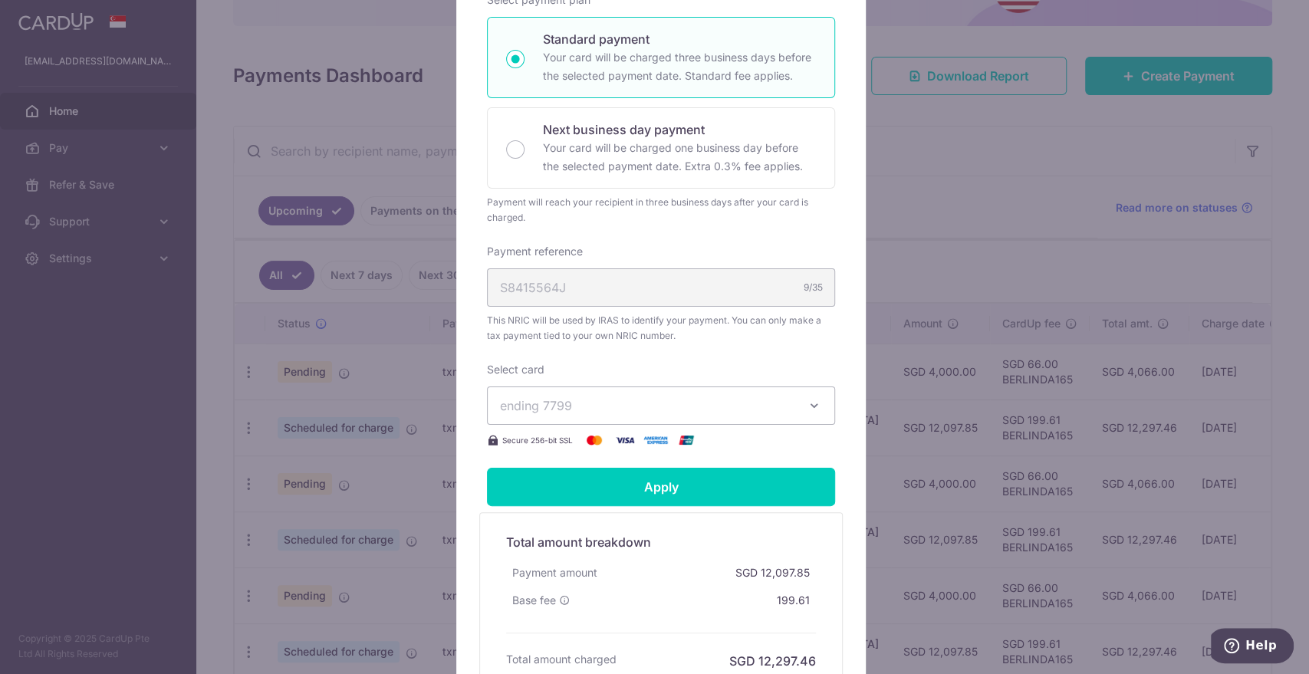
scroll to position [340, 0]
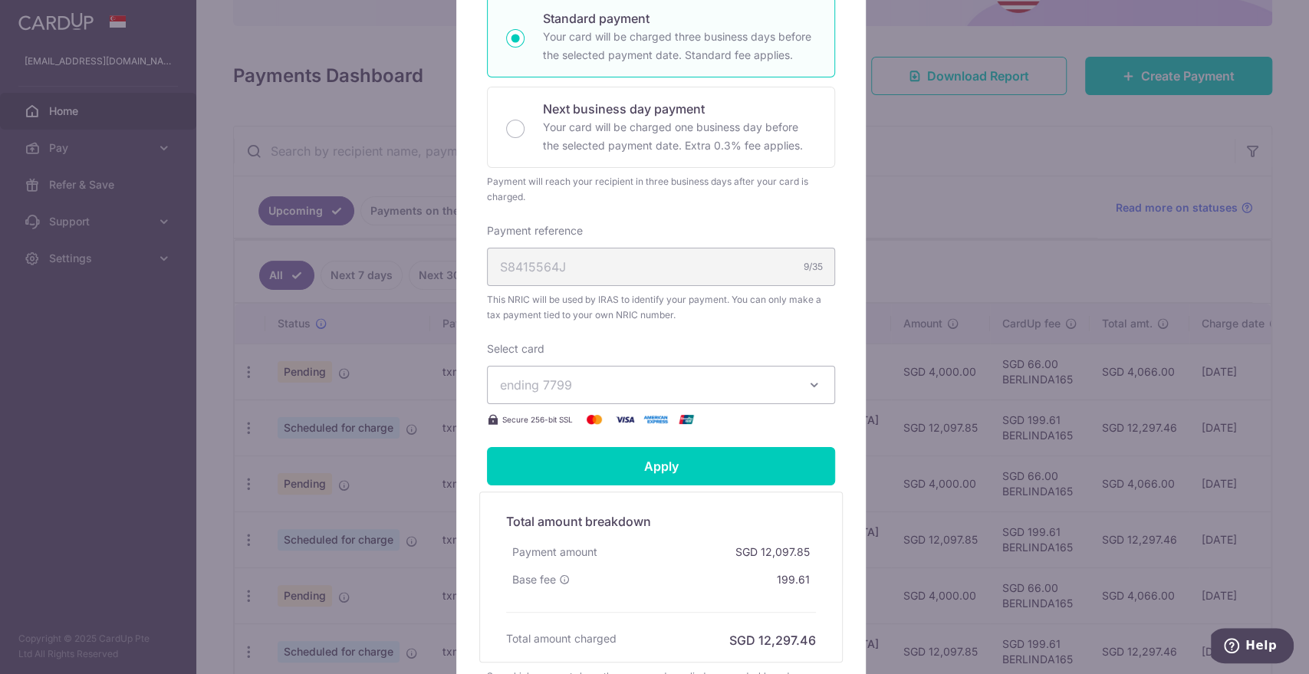
click at [807, 383] on icon "button" at bounding box center [814, 384] width 15 height 15
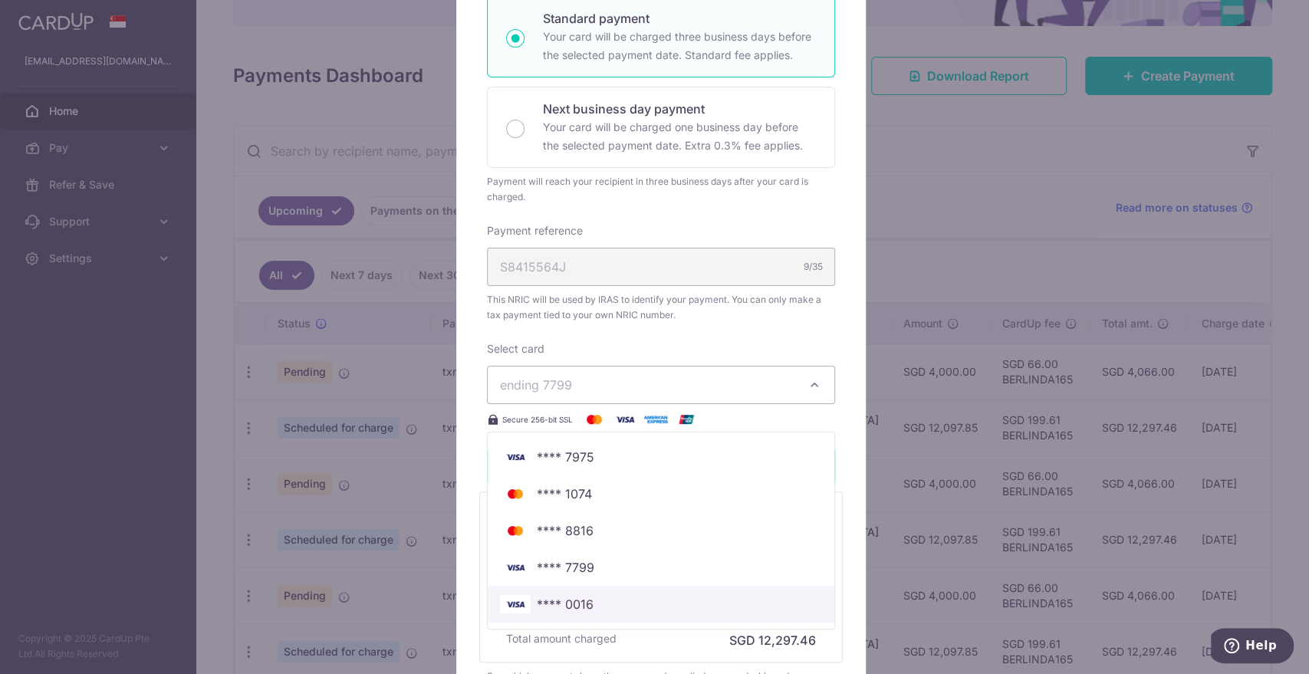
click at [564, 601] on span "**** 0016" at bounding box center [565, 604] width 57 height 18
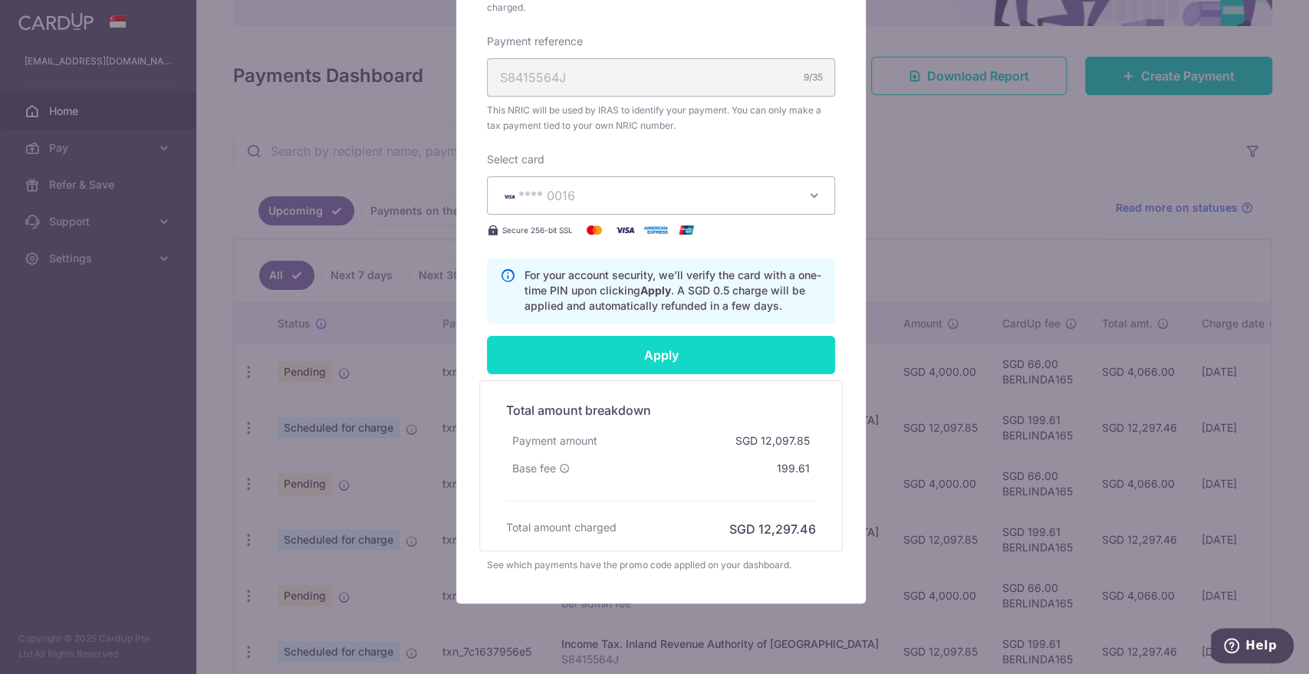
scroll to position [569, 0]
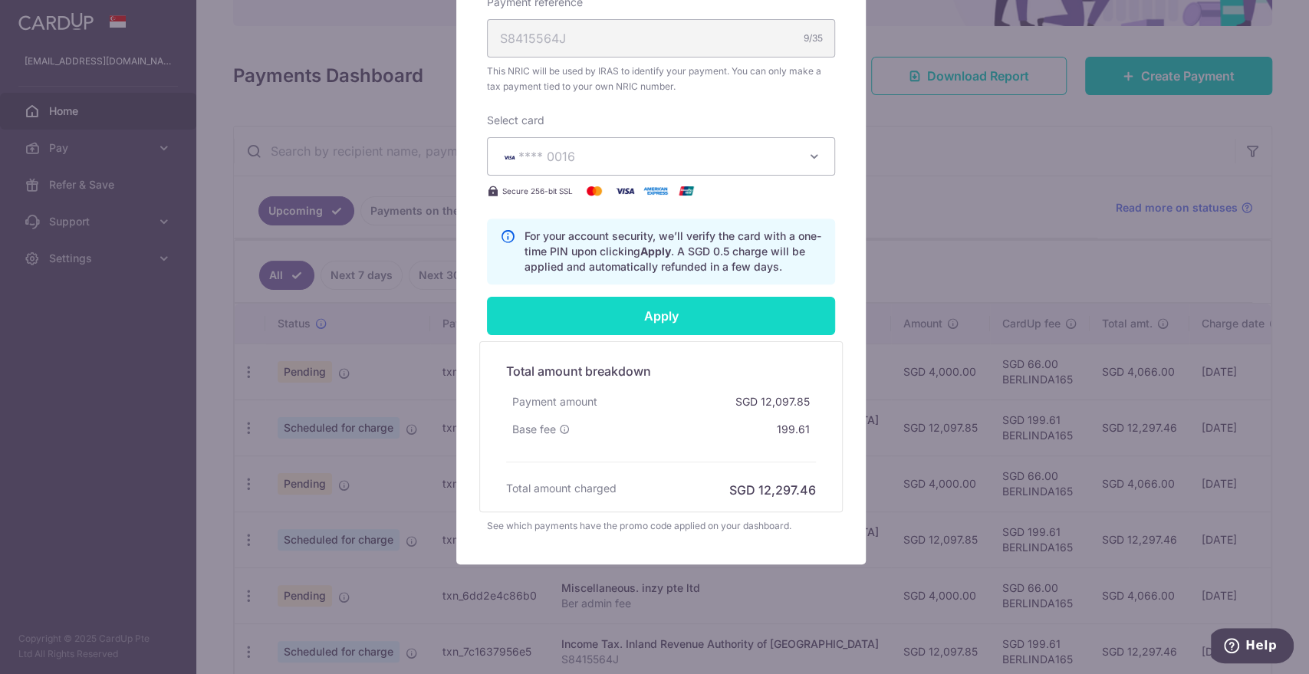
click at [600, 321] on input "Apply" at bounding box center [661, 316] width 348 height 38
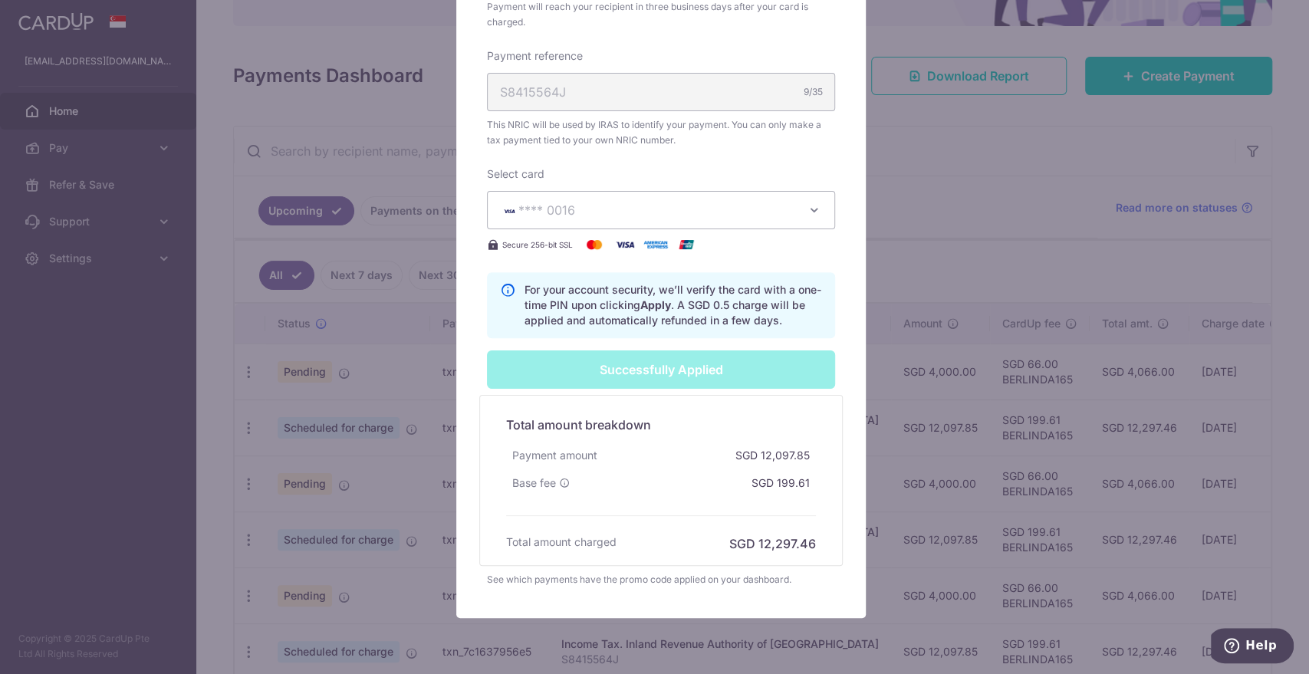
type input "Successfully Applied"
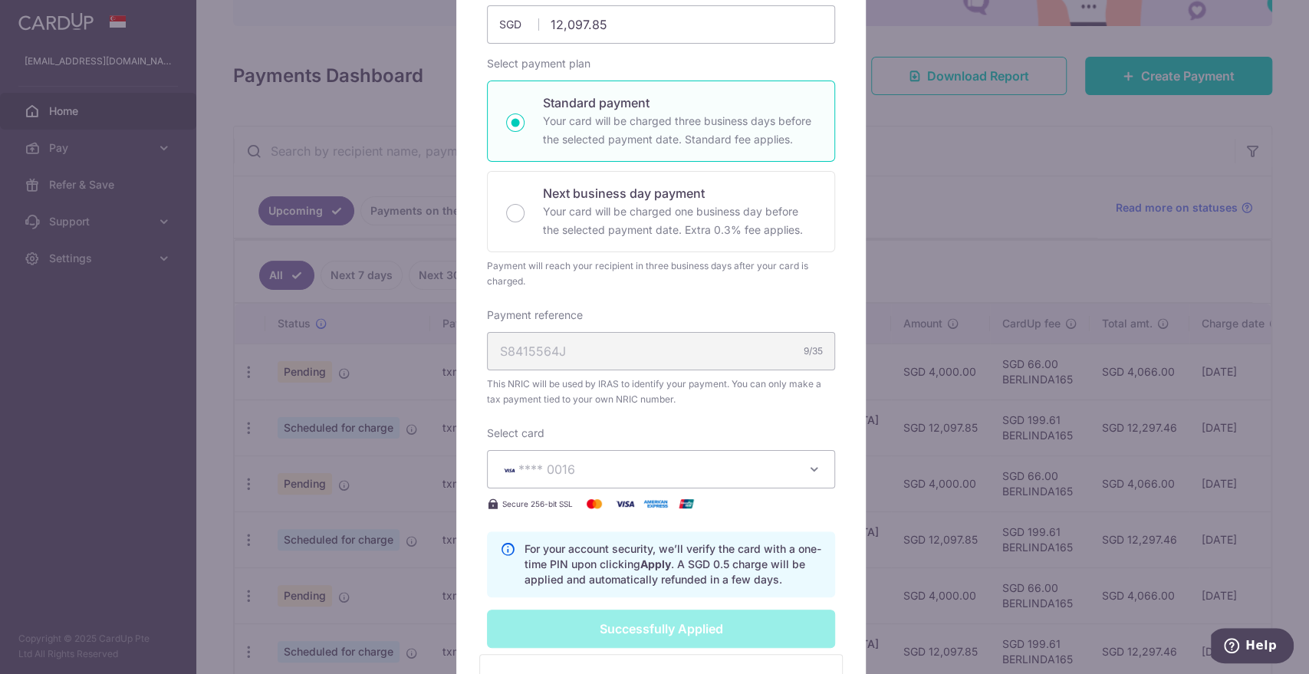
scroll to position [111, 0]
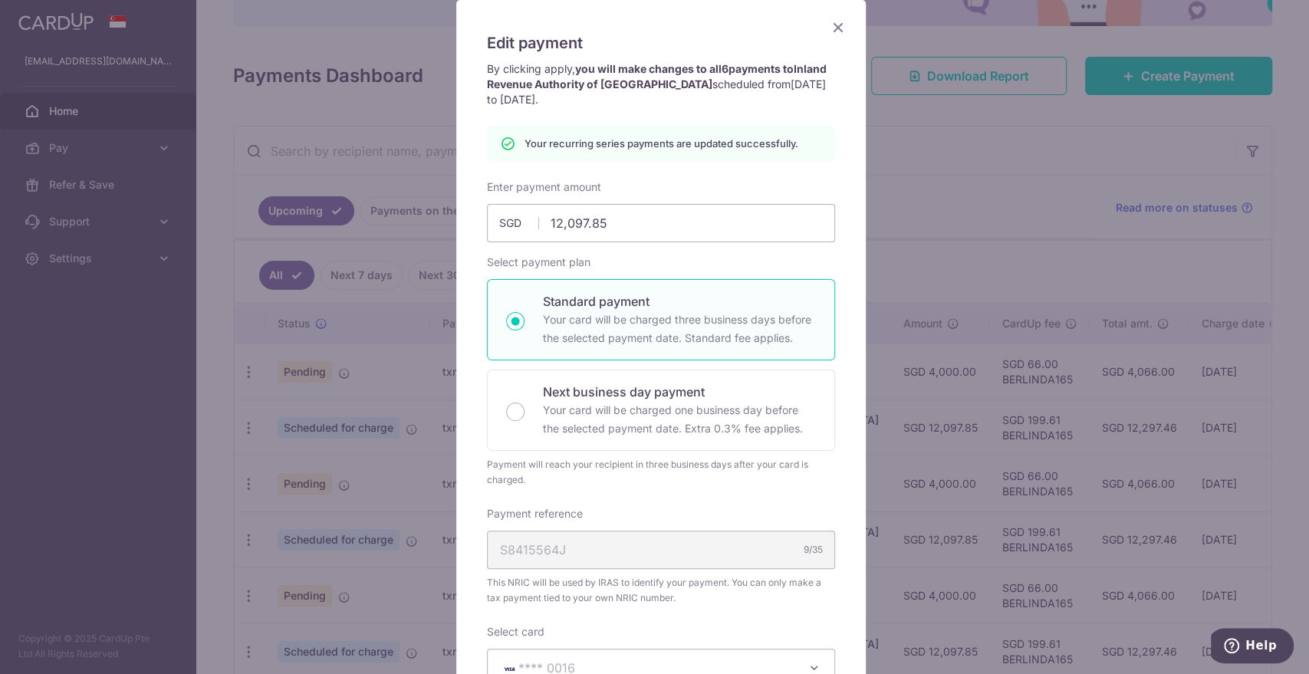
click at [829, 28] on icon "Close" at bounding box center [838, 27] width 18 height 19
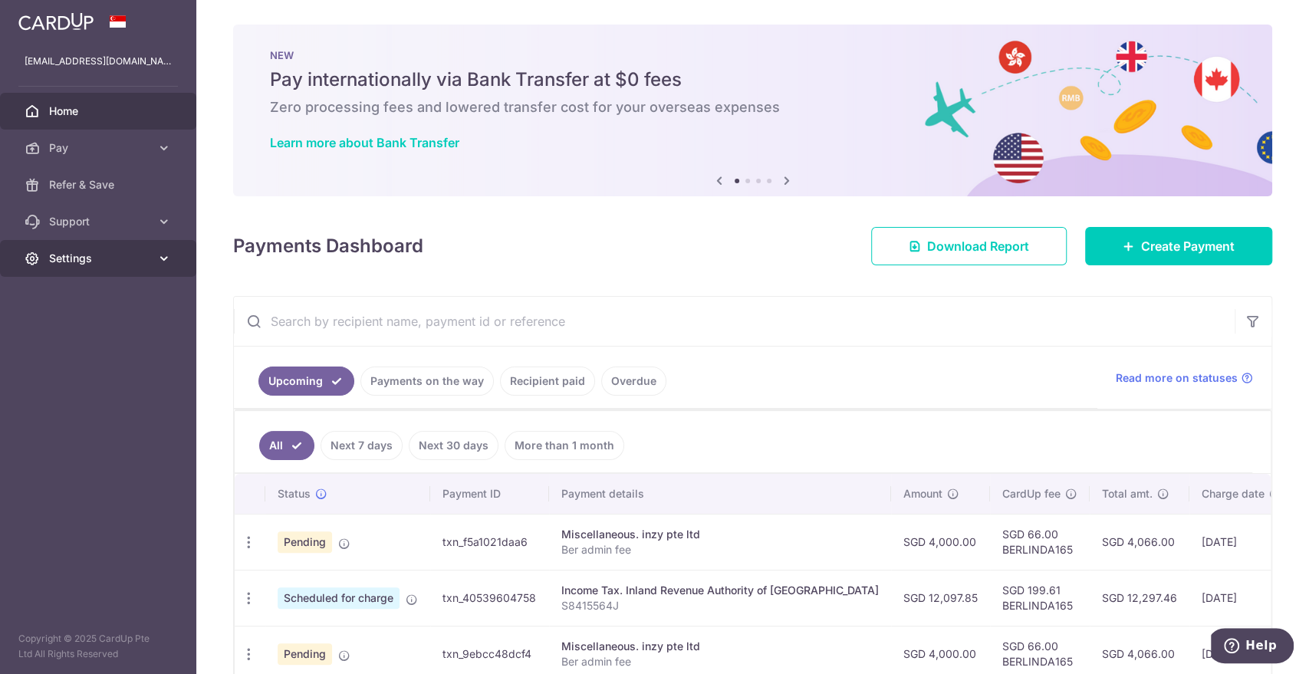
click at [65, 247] on link "Settings" at bounding box center [98, 258] width 196 height 37
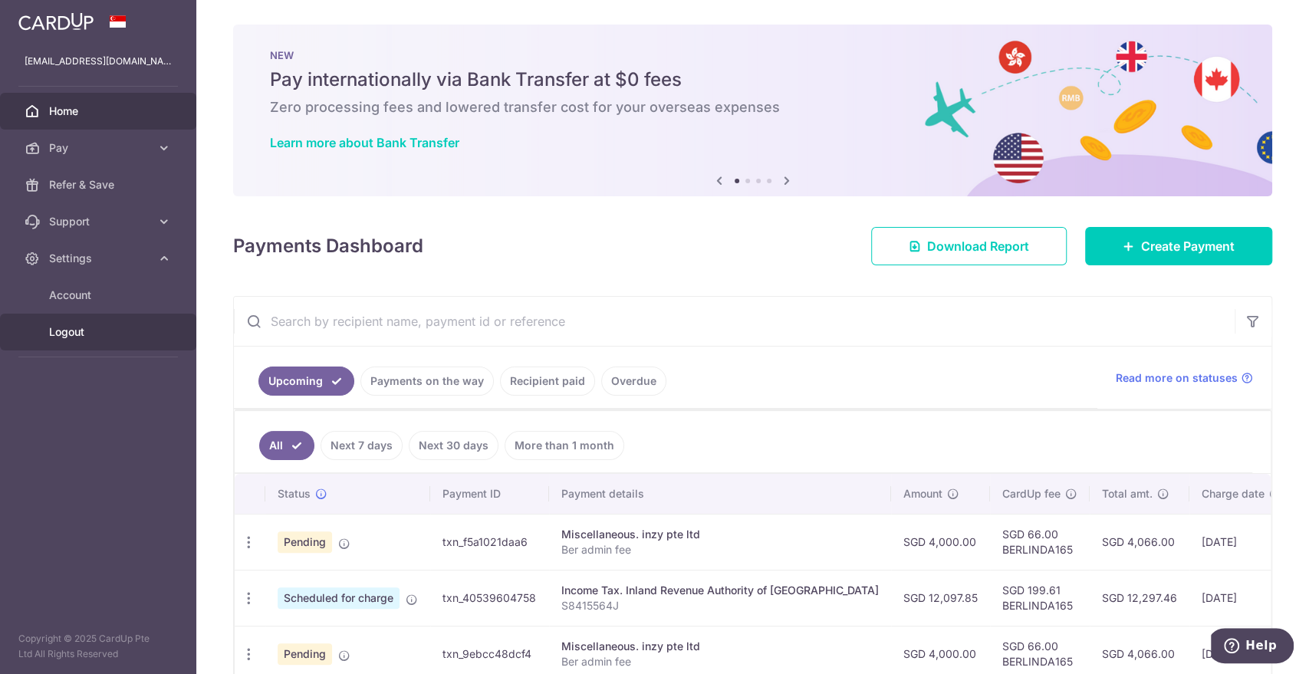
click at [83, 328] on span "Logout" at bounding box center [99, 331] width 101 height 15
